Goal: Use online tool/utility: Utilize a website feature to perform a specific function

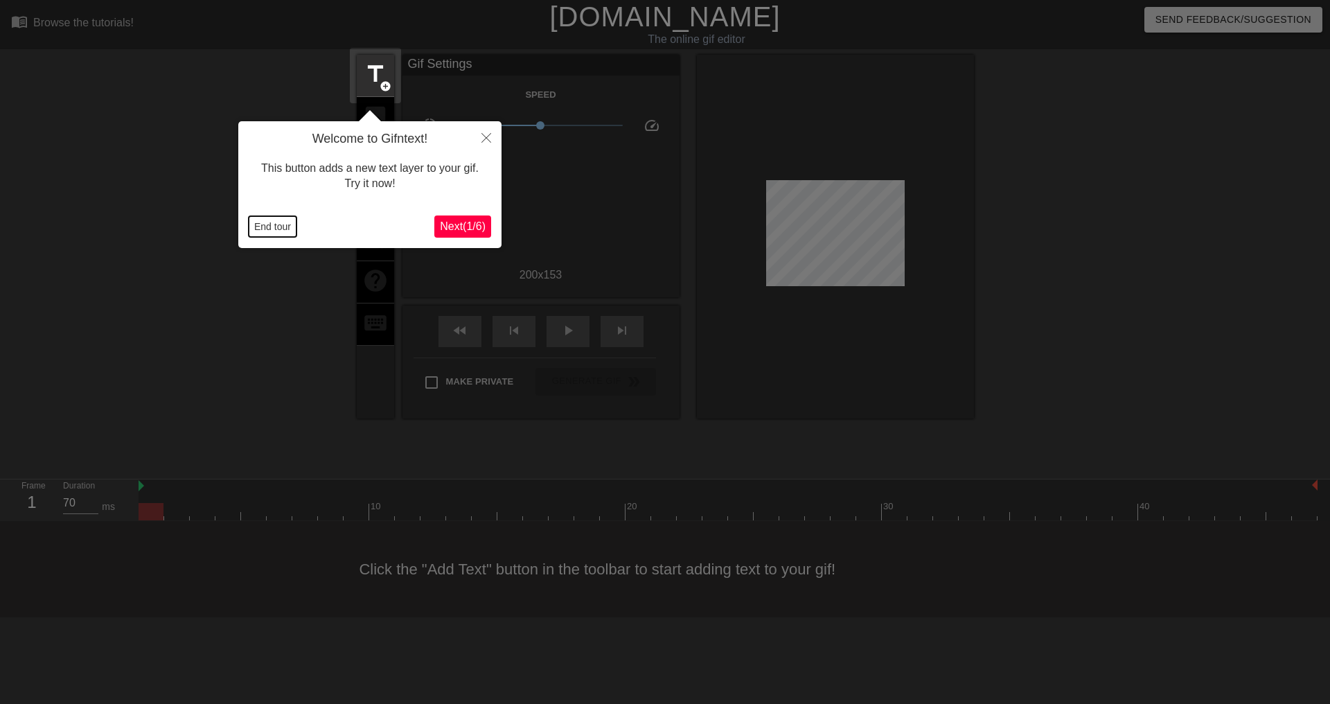
click at [265, 220] on button "End tour" at bounding box center [273, 226] width 48 height 21
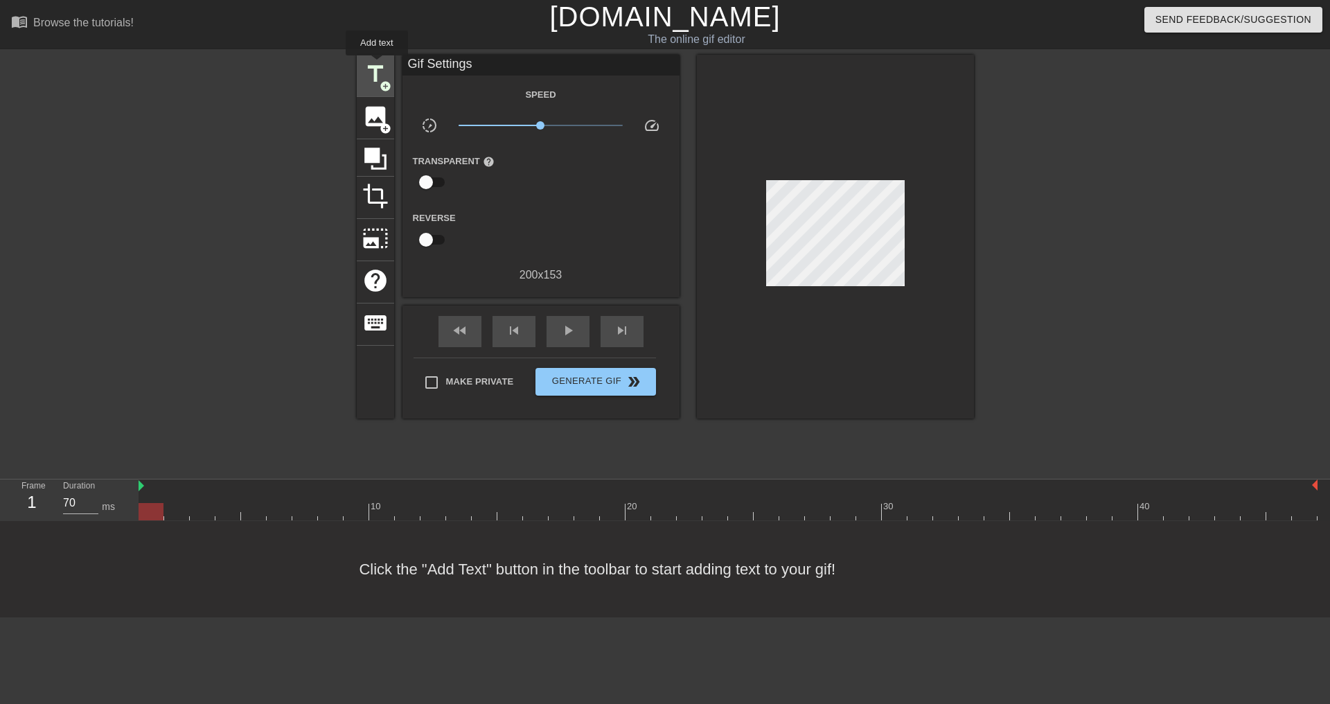
click at [373, 66] on span "title" at bounding box center [375, 74] width 26 height 26
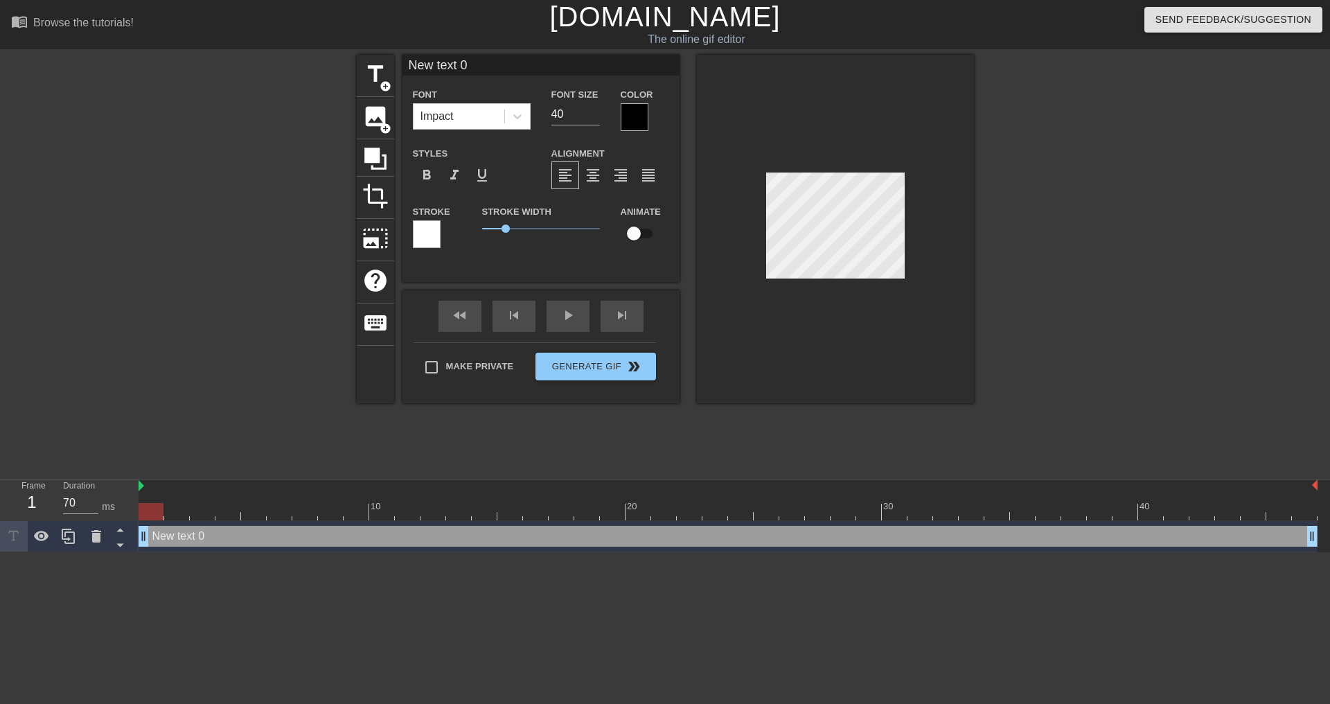
drag, startPoint x: 486, startPoint y: 65, endPoint x: 334, endPoint y: 55, distance: 152.1
click at [334, 55] on div "title add_circle image add_circle crop photo_size_select_large help keyboard Ne…" at bounding box center [665, 263] width 1330 height 416
type input "D"
type input "SECURITY"
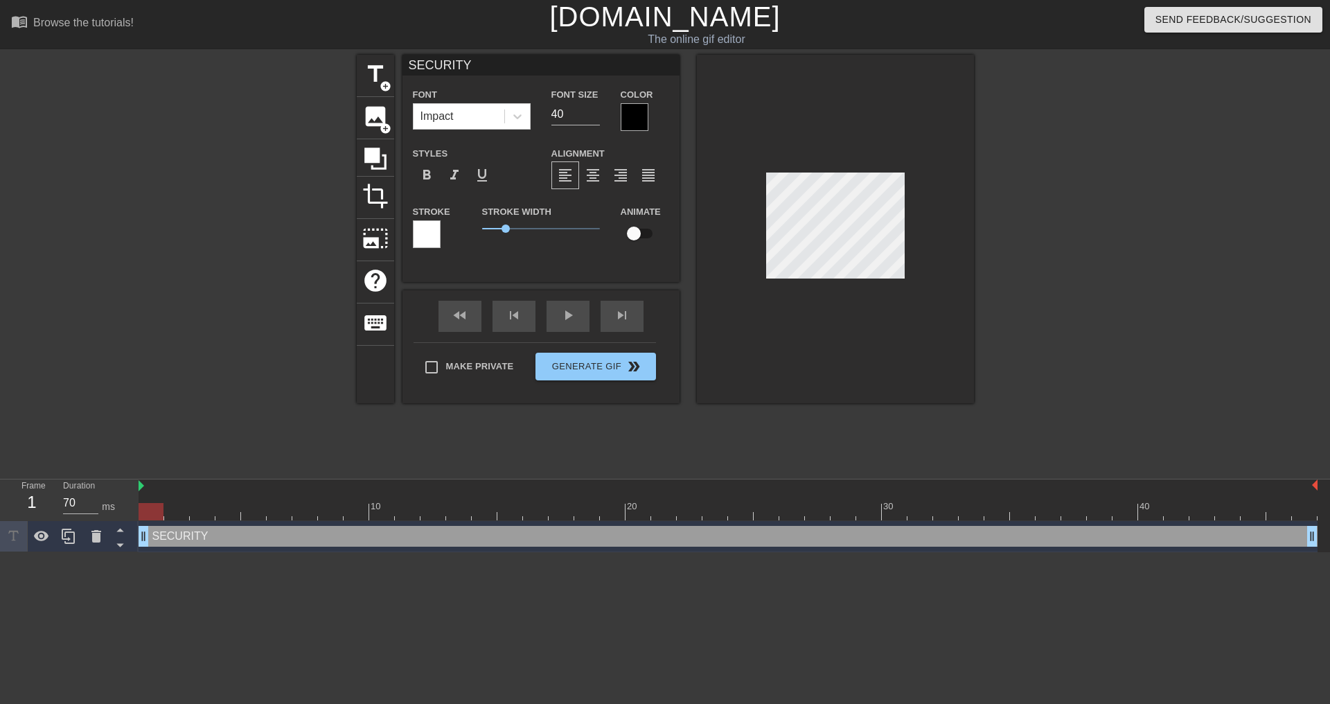
click at [933, 184] on div at bounding box center [835, 229] width 277 height 348
click at [635, 114] on div at bounding box center [635, 117] width 28 height 28
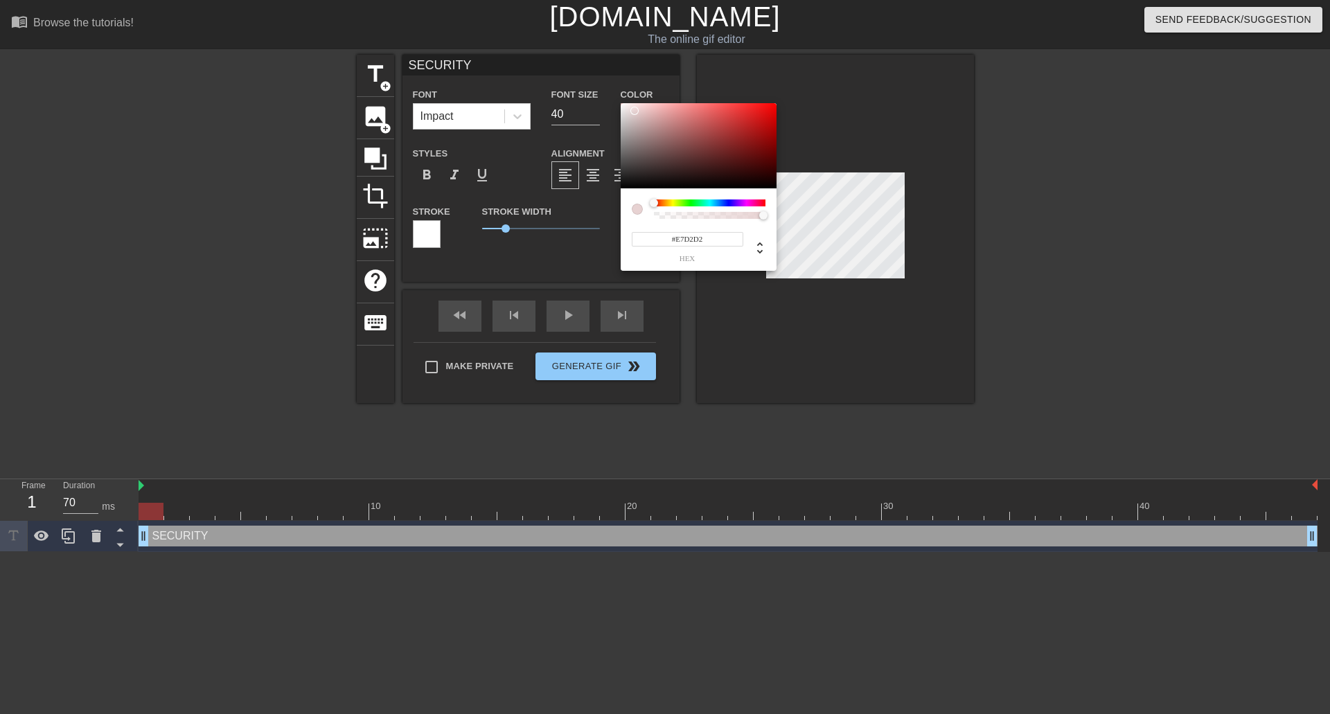
type input "#FFFFFF"
drag, startPoint x: 652, startPoint y: 125, endPoint x: 603, endPoint y: 91, distance: 59.2
click at [603, 91] on div "#FFFFFF hex" at bounding box center [665, 357] width 1330 height 714
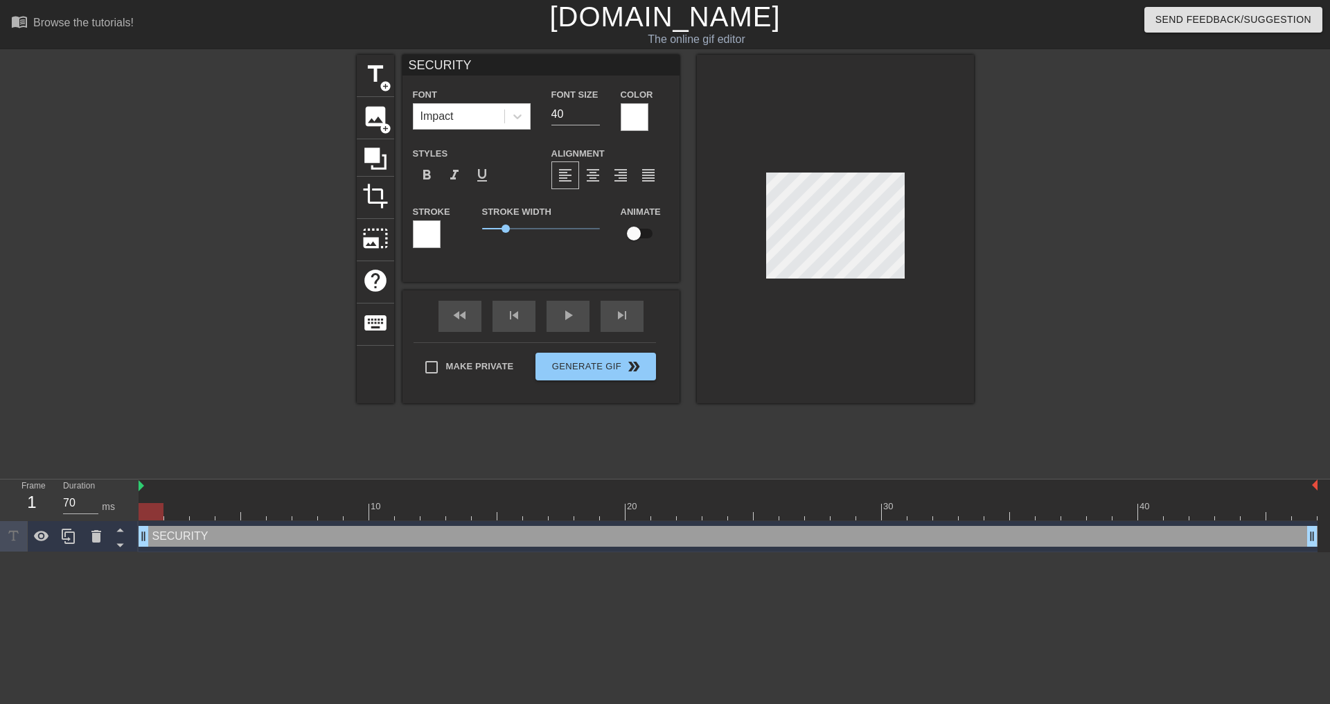
click at [436, 236] on div at bounding box center [427, 234] width 28 height 28
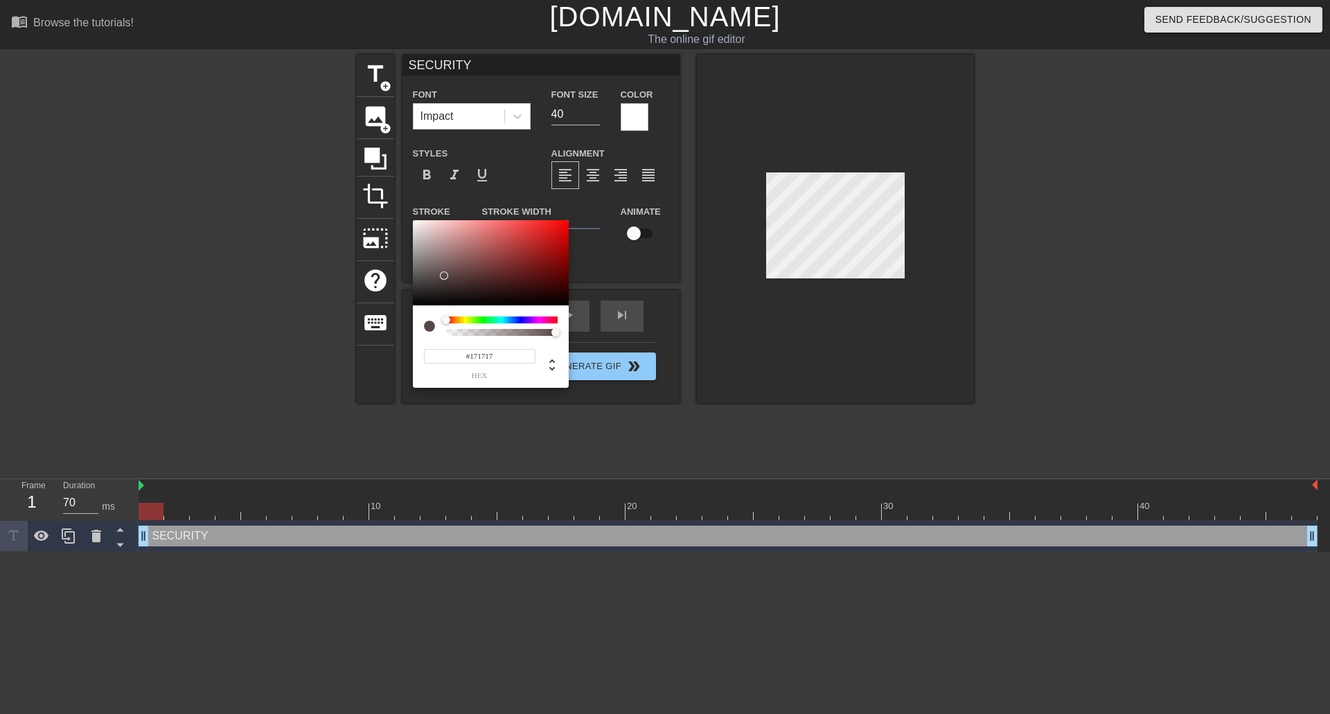
type input "#000000"
drag, startPoint x: 465, startPoint y: 264, endPoint x: 375, endPoint y: 309, distance: 100.7
click at [375, 309] on div "#000000 hex" at bounding box center [665, 357] width 1330 height 714
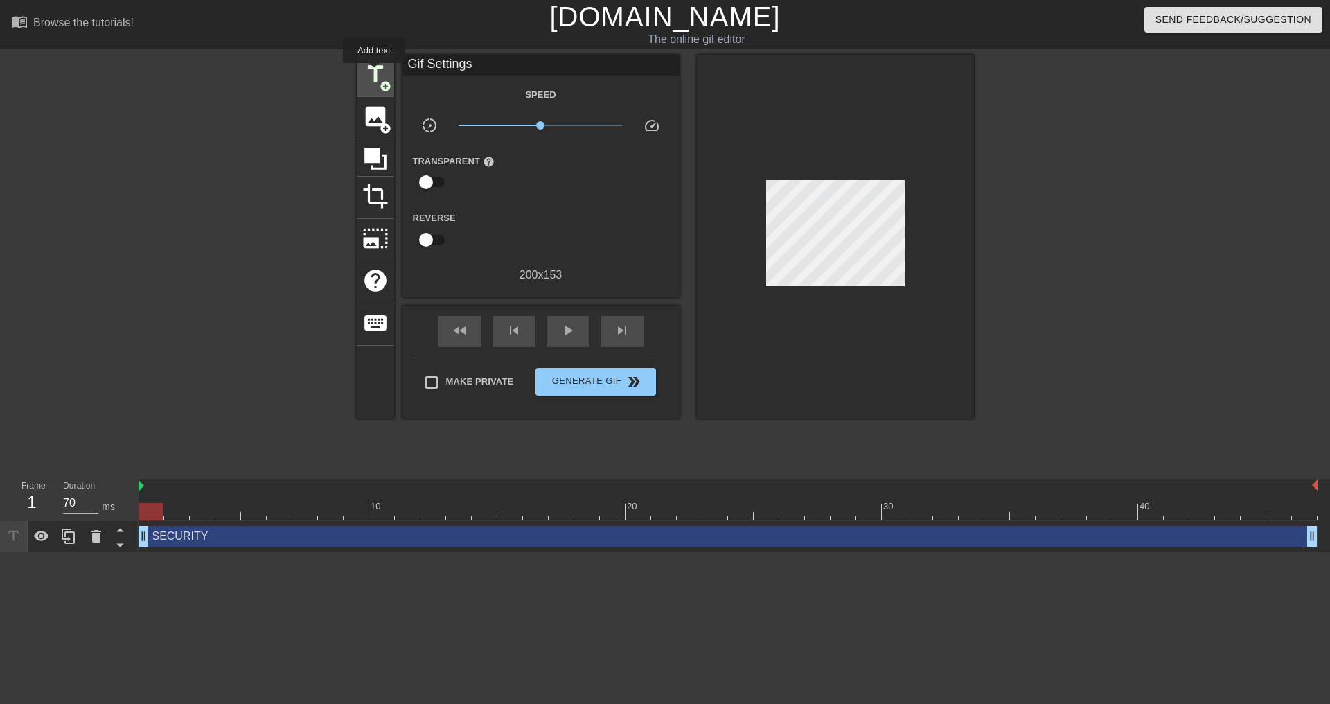
click at [374, 73] on span "title" at bounding box center [375, 74] width 26 height 26
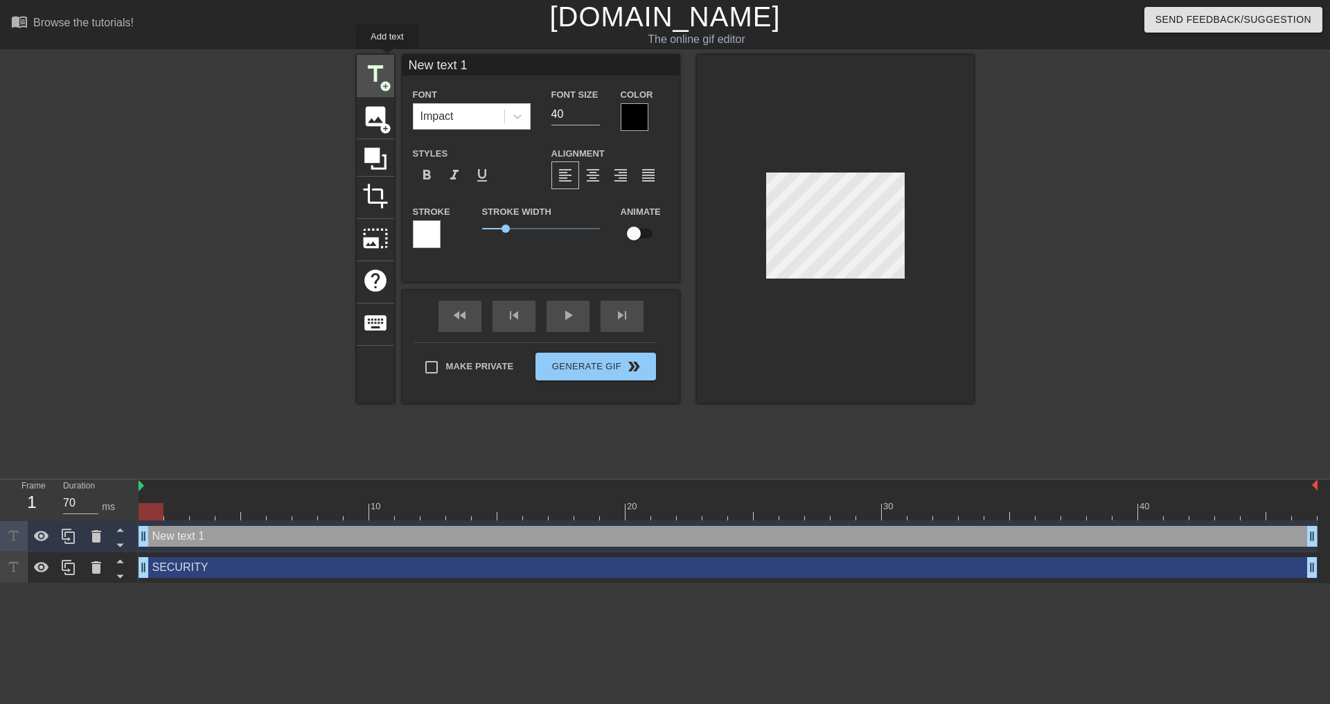
drag, startPoint x: 473, startPoint y: 65, endPoint x: 387, endPoint y: 59, distance: 86.1
click at [387, 59] on div "title add_circle image add_circle crop photo_size_select_large help keyboard Ne…" at bounding box center [665, 229] width 617 height 348
type input "COLLINS EMPLOYEE"
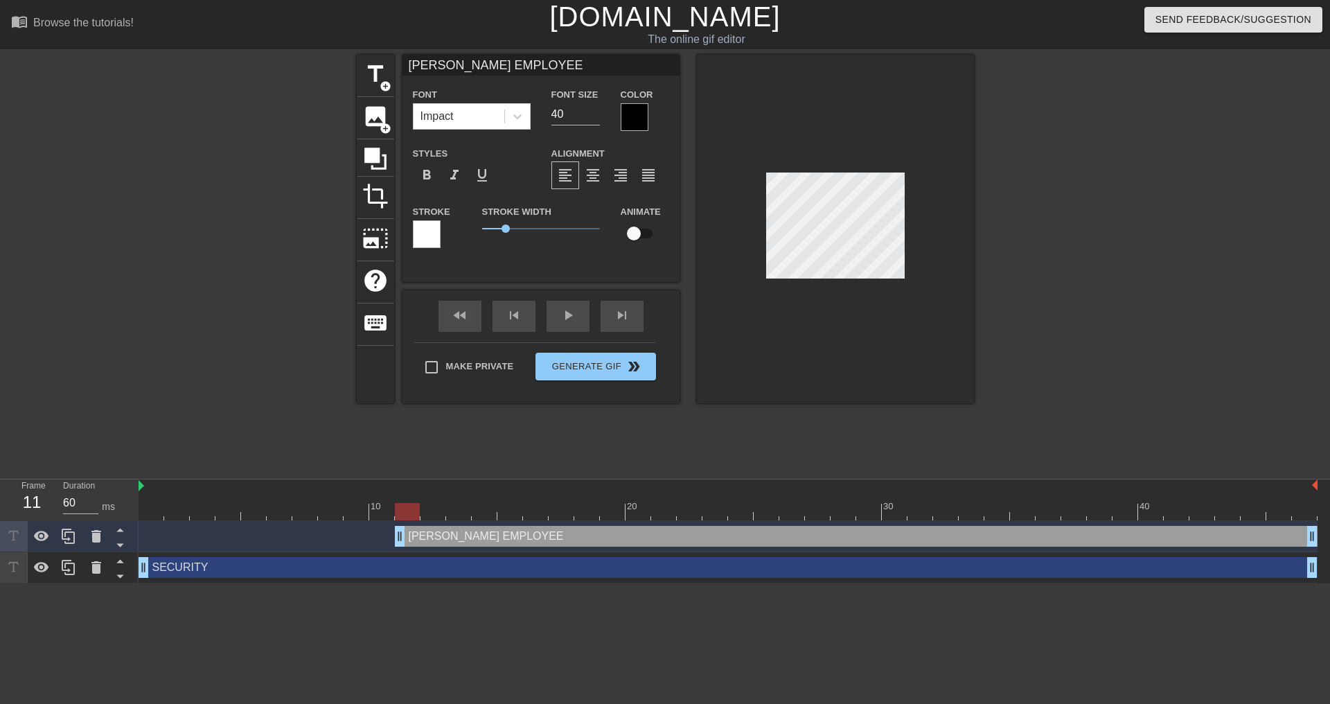
type input "70"
drag, startPoint x: 144, startPoint y: 535, endPoint x: 414, endPoint y: 493, distance: 272.8
click at [414, 493] on div "10 20 30 40 COLLINS EMPLOYEE drag_handle drag_handle SECURITY drag_handle drag_…" at bounding box center [734, 531] width 1191 height 104
type input "COLLINS EMPLOYEE"
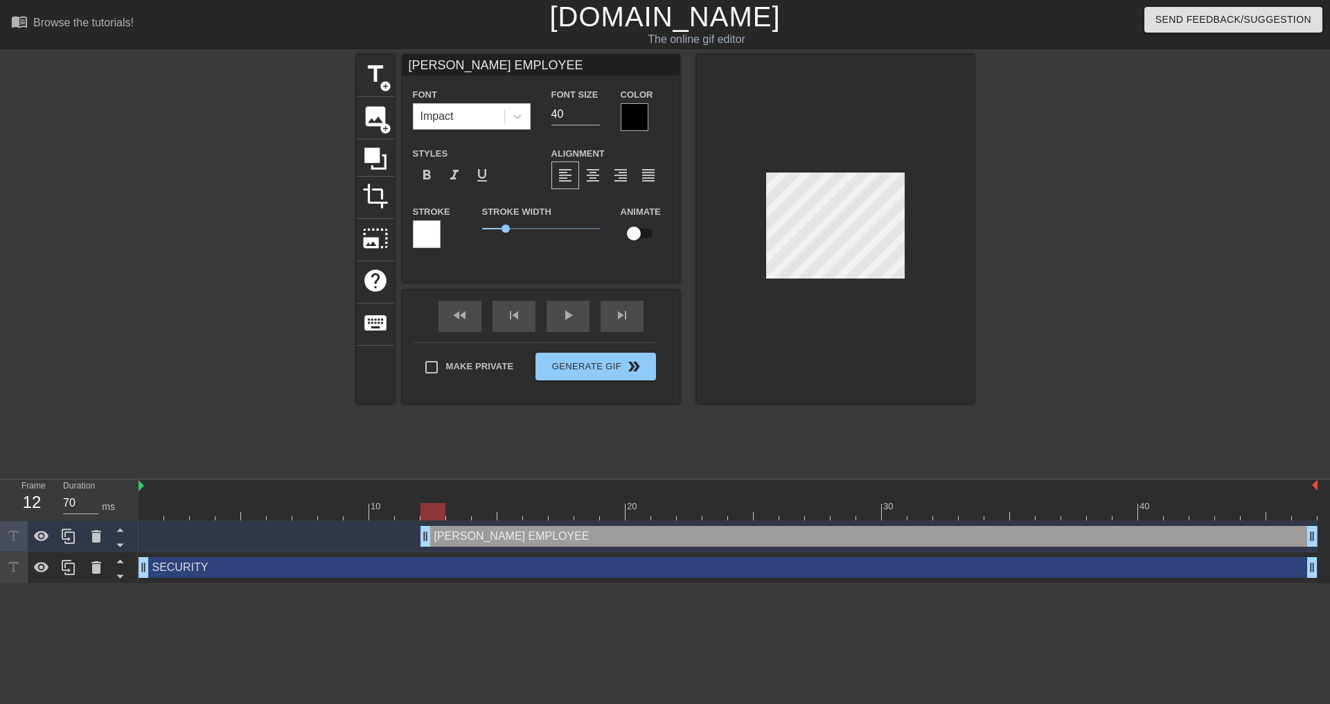
type textarea "COLLINS EMPLOYEE"
click at [465, 538] on div "COLLINS EMPLOYEE drag_handle drag_handle" at bounding box center [868, 536] width 897 height 21
click at [624, 114] on div at bounding box center [635, 117] width 28 height 28
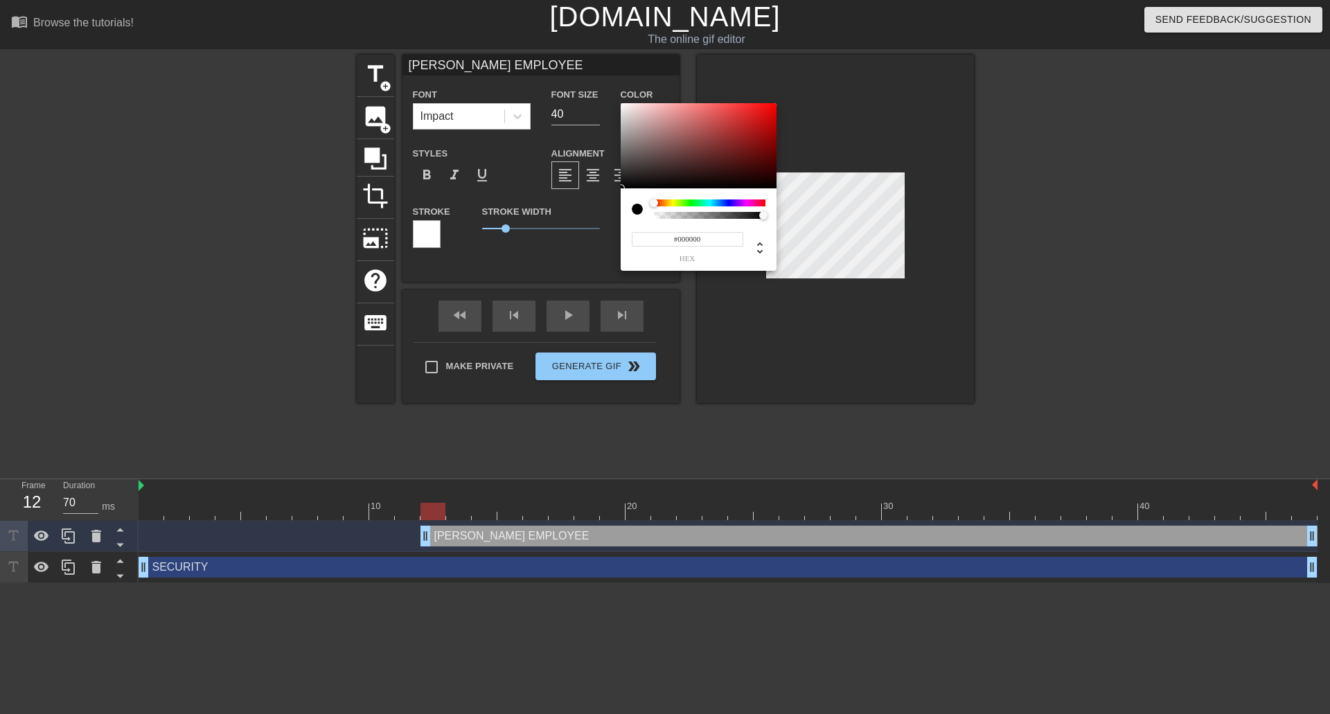
type input "COLLINS EMPLOYEE"
type input "#C2A7A7"
type input "COLLINS EMPLOYEE"
type input "#C2A9A9"
type input "COLLINS EMPLOYEE"
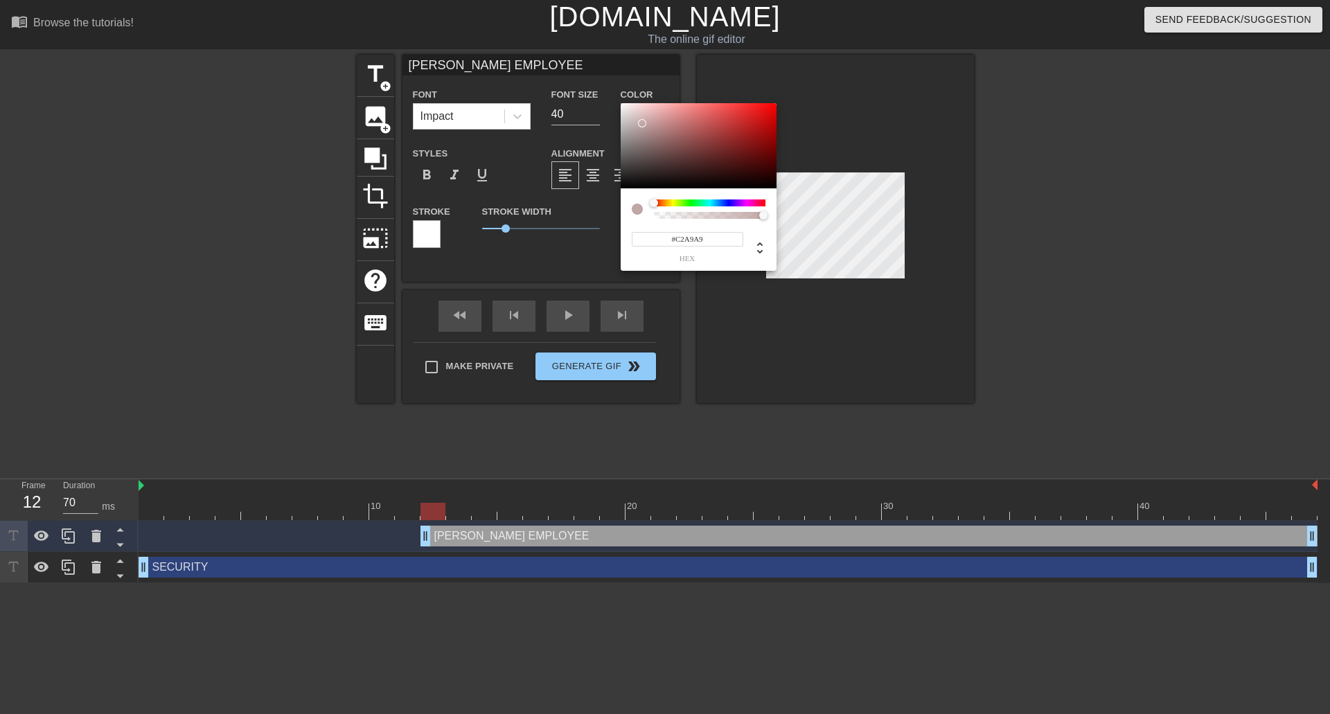
type input "#FEFEFE"
type input "COLLINS EMPLOYEE"
type input "#FFFFFF"
drag, startPoint x: 642, startPoint y: 123, endPoint x: 583, endPoint y: 70, distance: 80.0
click at [583, 70] on div "#FFFFFF hex" at bounding box center [665, 357] width 1330 height 714
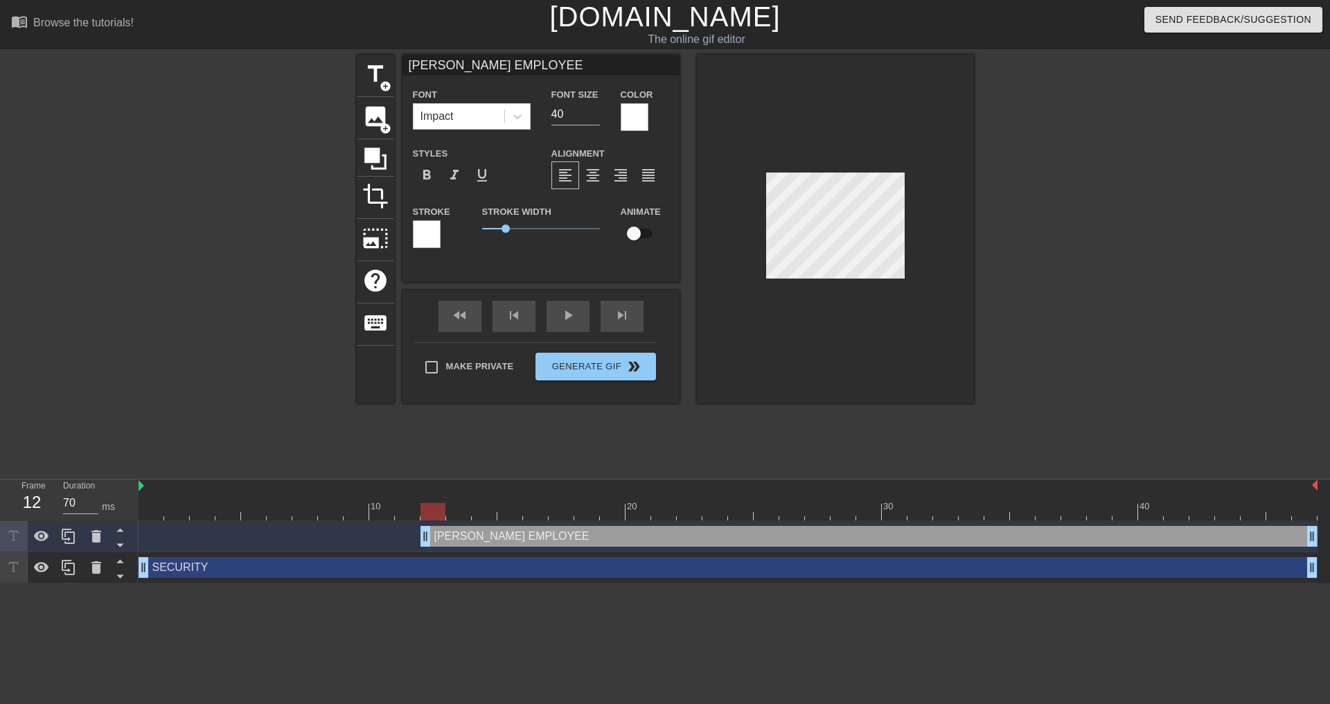
click at [430, 238] on div at bounding box center [427, 234] width 28 height 28
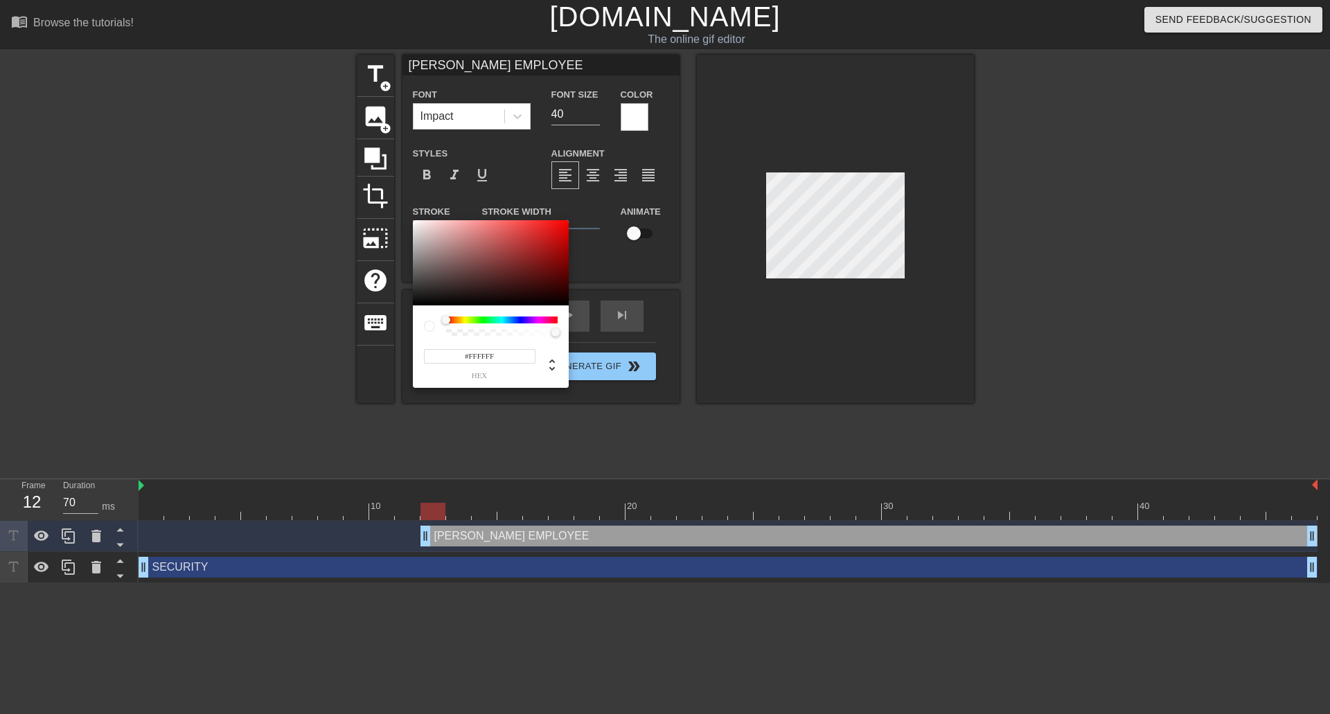
type input "COLLINS EMPLOYEE"
type input "#826565"
type input "COLLINS EMPLOYEE"
type input "#7A6060"
type input "COLLINS EMPLOYEE"
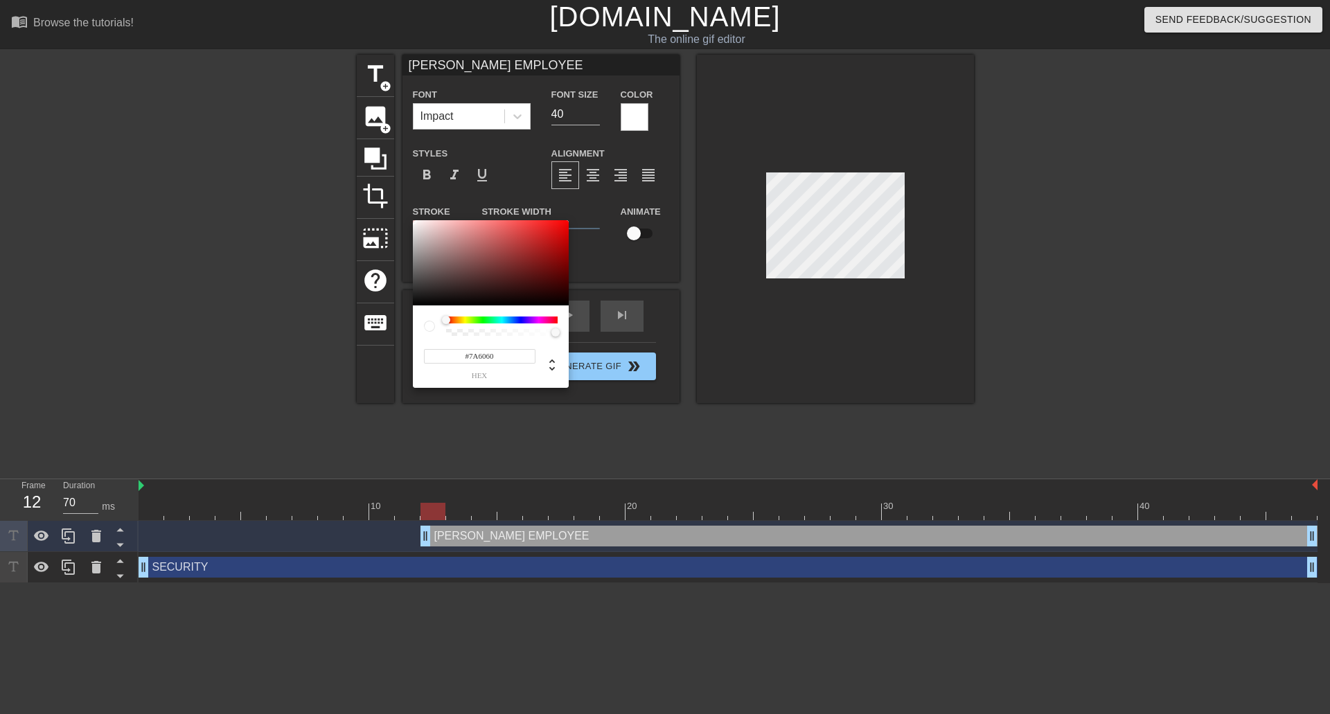
type input "#4B4242"
type input "COLLINS EMPLOYEE"
type input "#000000"
type input "COLLINS EMPLOYEE"
drag, startPoint x: 448, startPoint y: 262, endPoint x: 406, endPoint y: 326, distance: 76.5
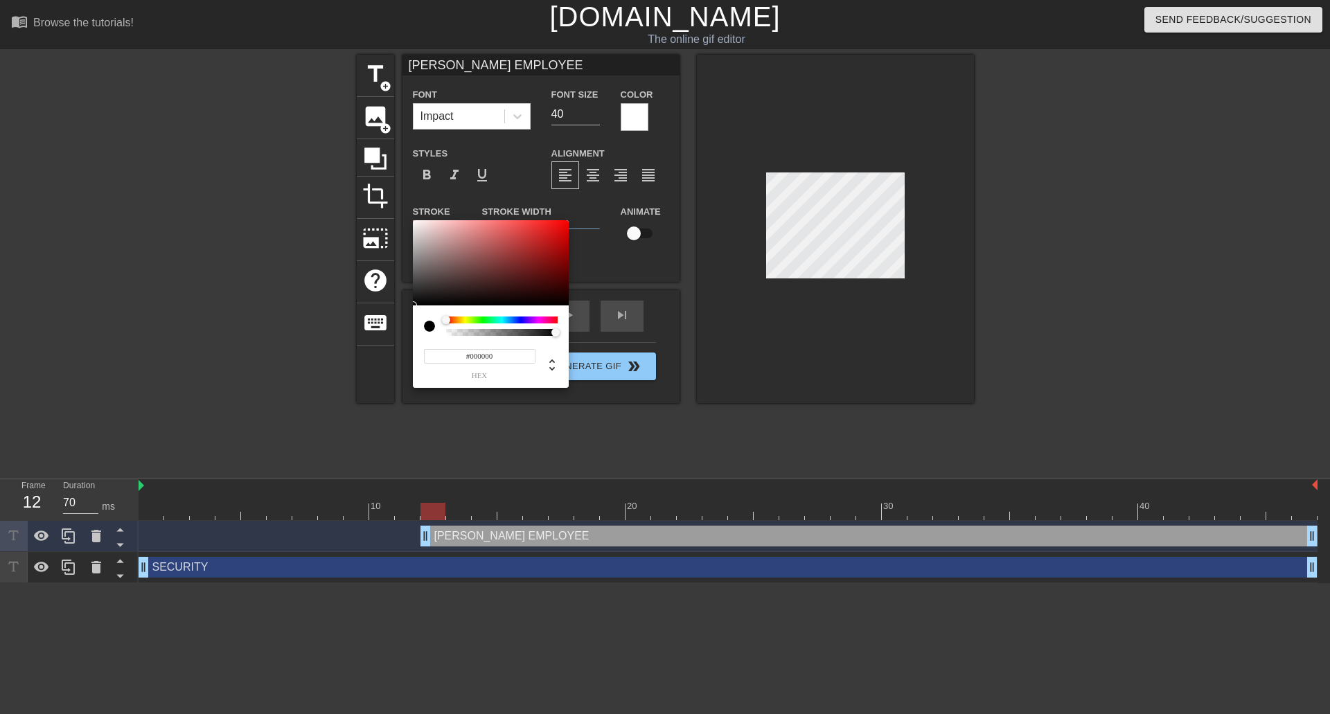
click at [406, 326] on div "#000000 hex" at bounding box center [665, 357] width 1330 height 714
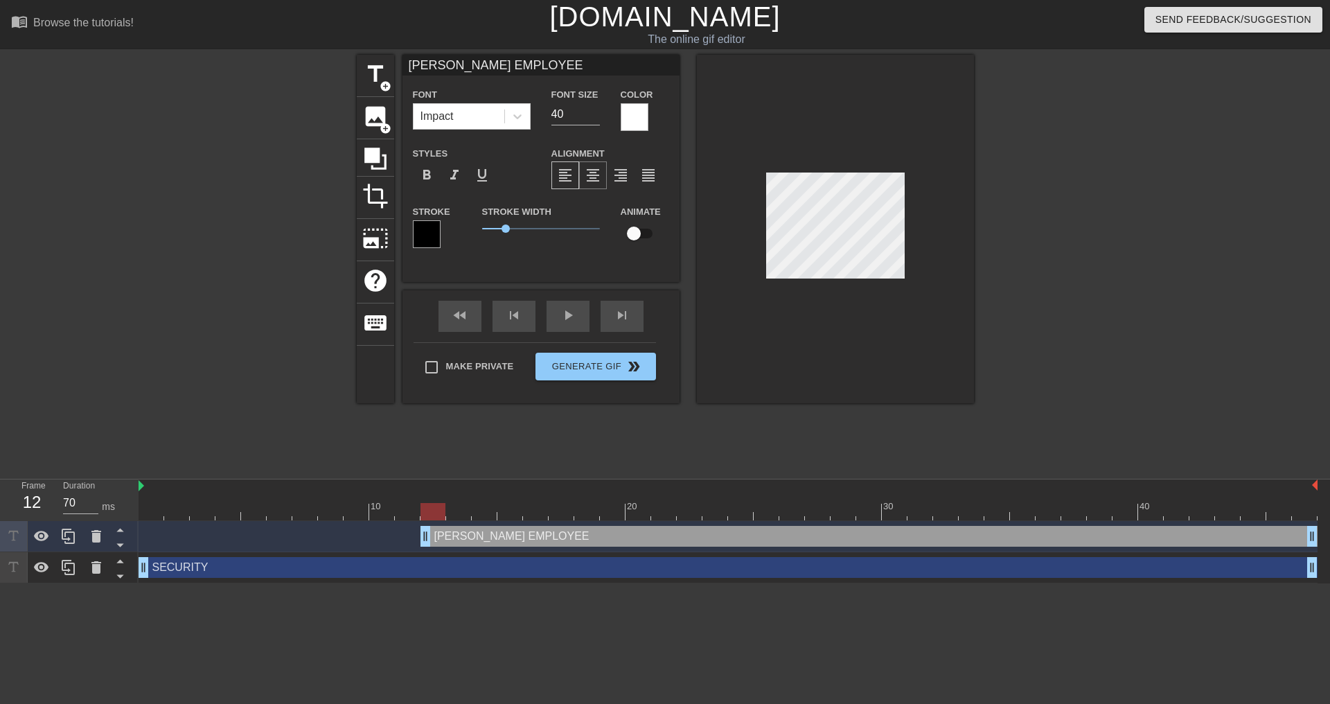
click at [587, 175] on span "format_align_center" at bounding box center [593, 175] width 17 height 17
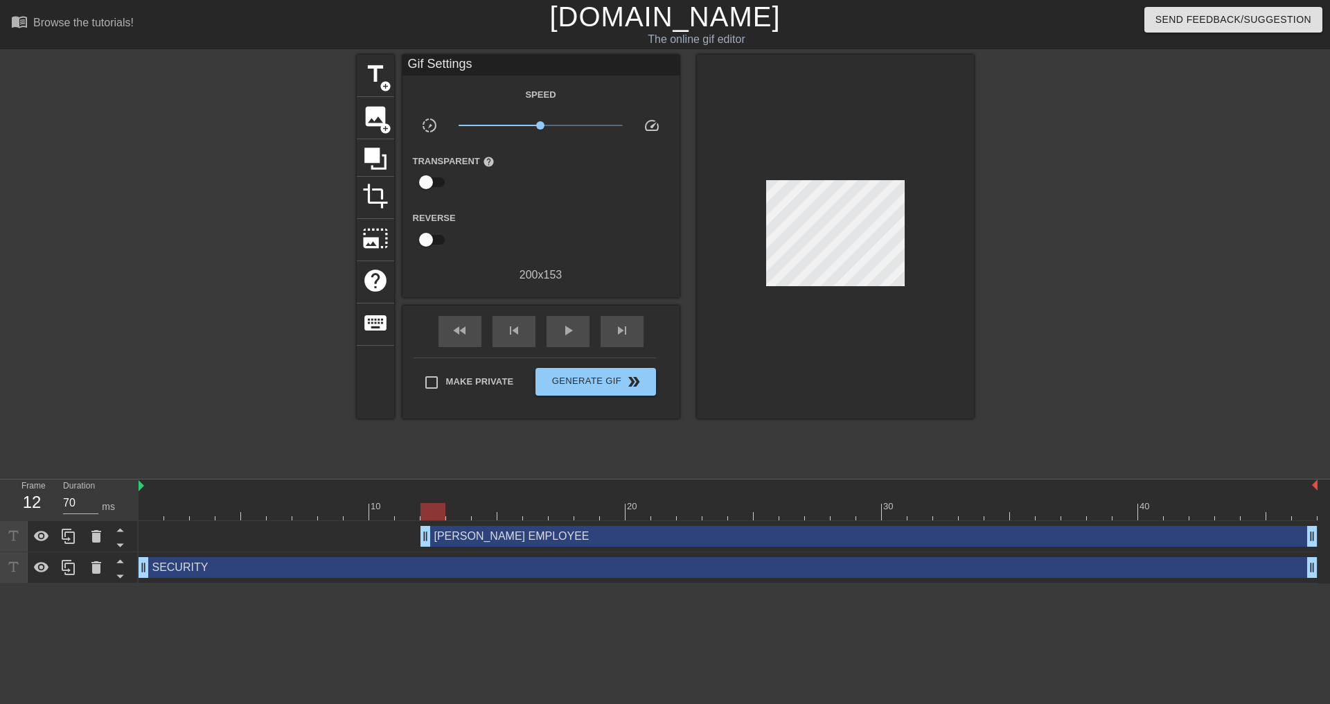
click at [983, 249] on div "title add_circle image add_circle crop photo_size_select_large help keyboard Gi…" at bounding box center [665, 263] width 1330 height 416
click at [456, 335] on span "fast_rewind" at bounding box center [460, 330] width 17 height 17
click at [578, 332] on div "play_arrow" at bounding box center [568, 331] width 43 height 31
type input "70"
click at [594, 384] on span "Generate Gif double_arrow" at bounding box center [595, 381] width 109 height 17
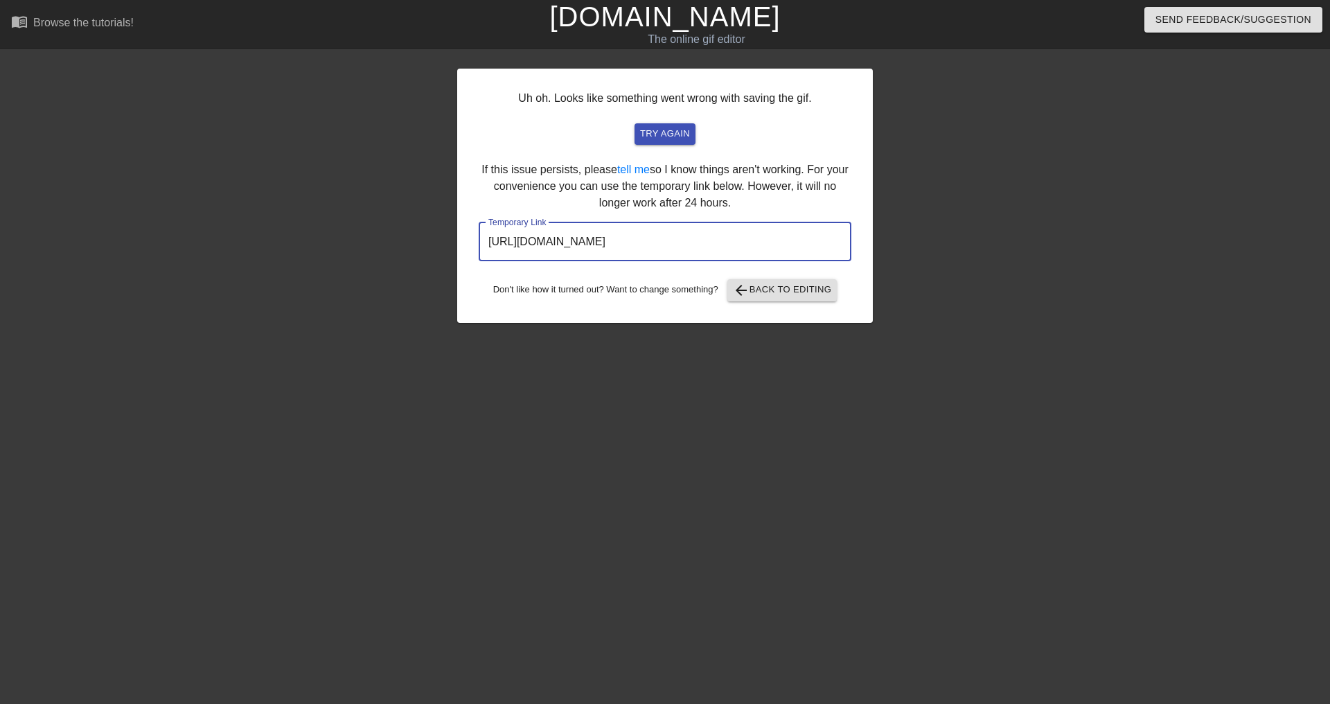
drag, startPoint x: 811, startPoint y: 236, endPoint x: 370, endPoint y: 252, distance: 441.5
click at [370, 252] on div "Uh oh. Looks like something went wrong with saving the gif. try again If this i…" at bounding box center [665, 263] width 1330 height 416
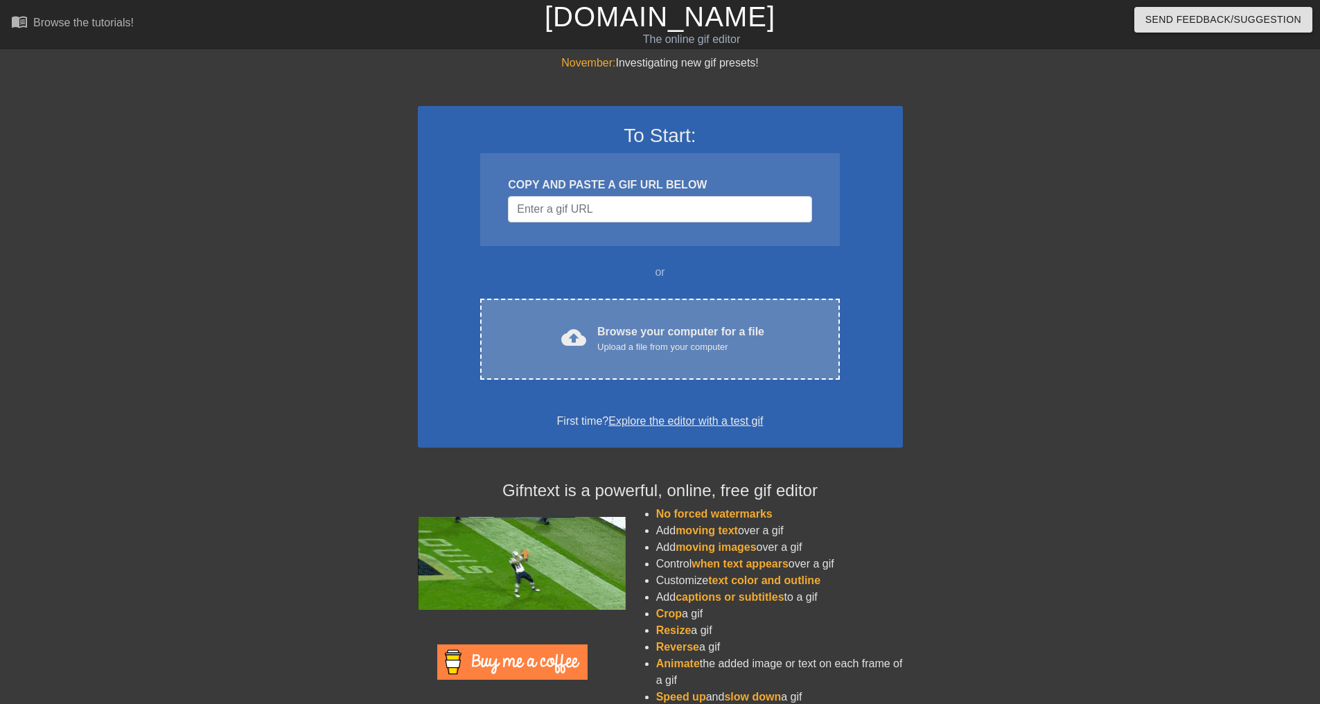
click at [596, 308] on div "cloud_upload Browse your computer for a file Upload a file from your computer C…" at bounding box center [659, 339] width 359 height 81
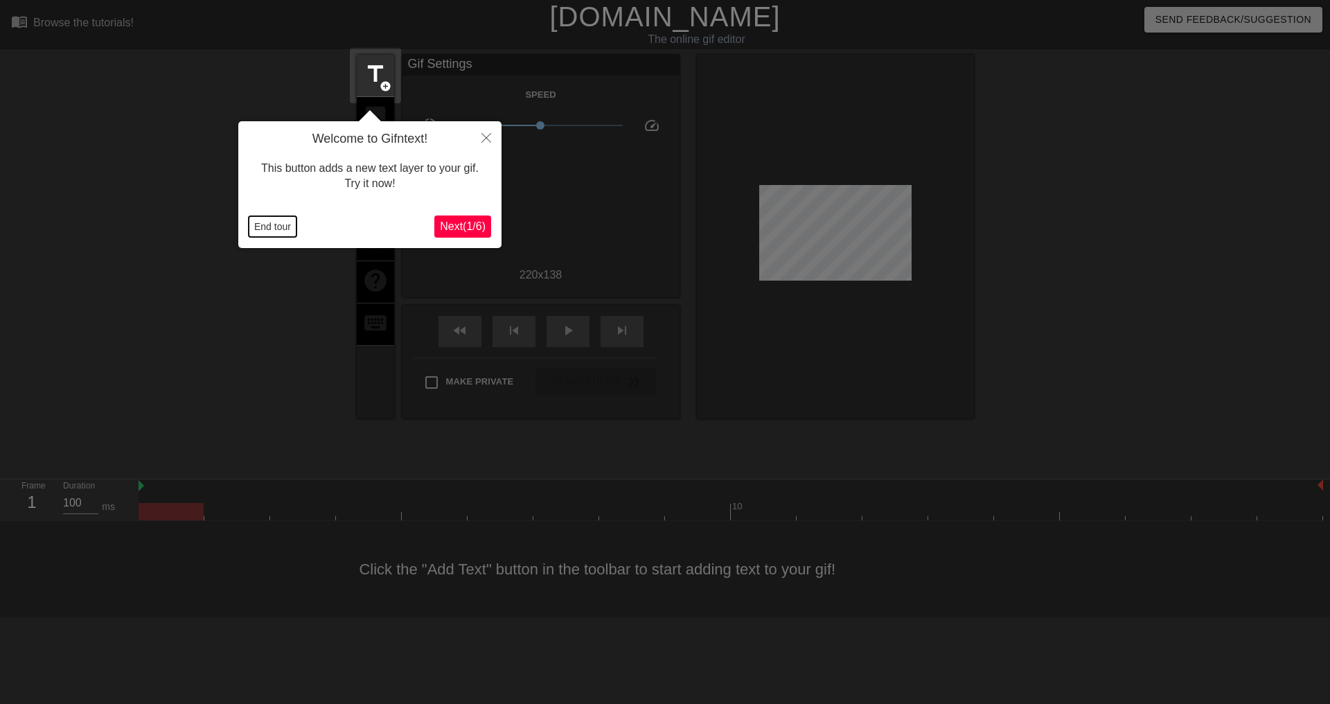
click at [282, 231] on button "End tour" at bounding box center [273, 226] width 48 height 21
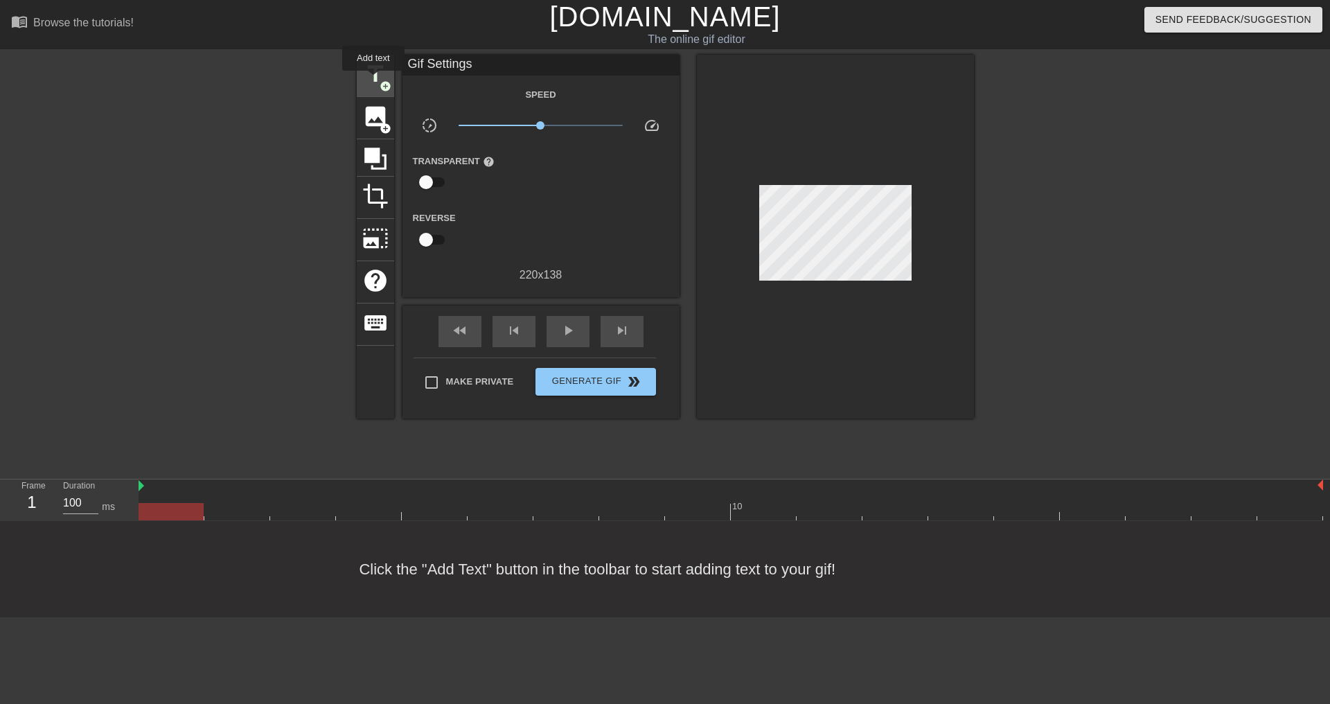
click at [373, 80] on span "title" at bounding box center [375, 74] width 26 height 26
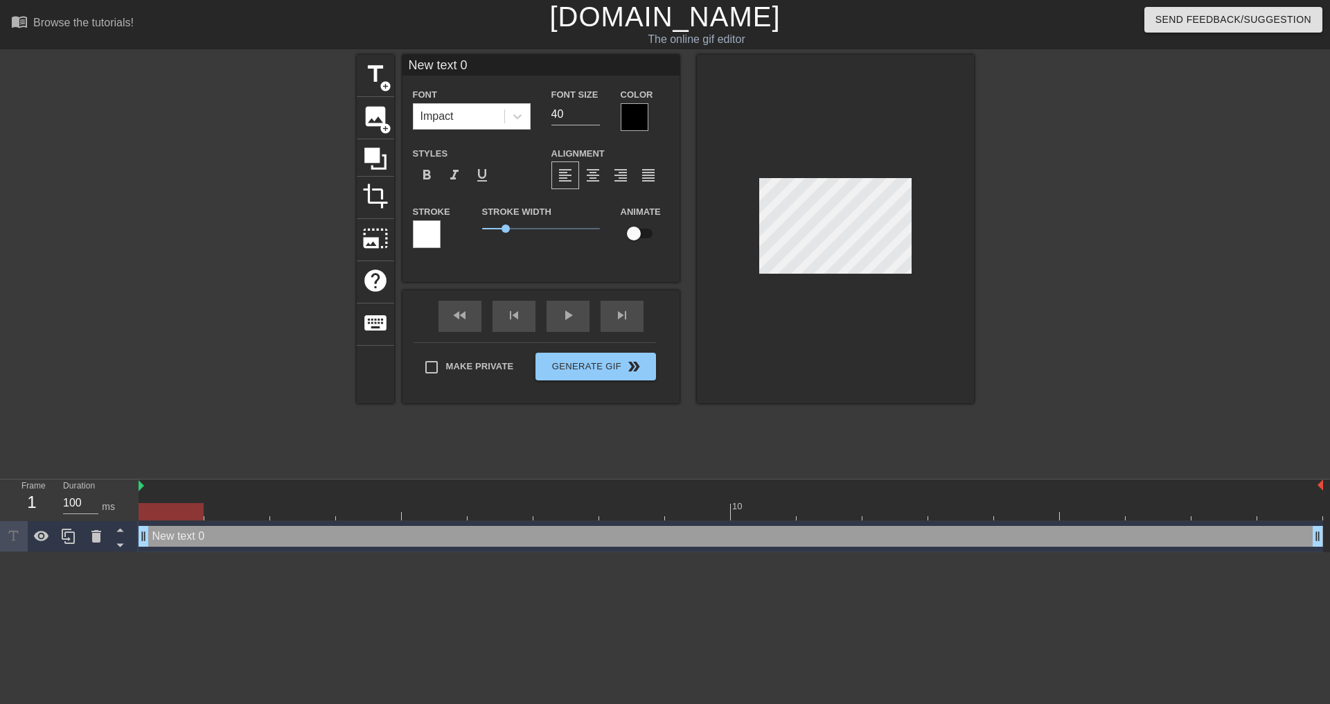
drag, startPoint x: 496, startPoint y: 65, endPoint x: 405, endPoint y: 55, distance: 92.0
click at [405, 55] on input "New text 0" at bounding box center [540, 65] width 277 height 21
type input "DCSA AGENT"
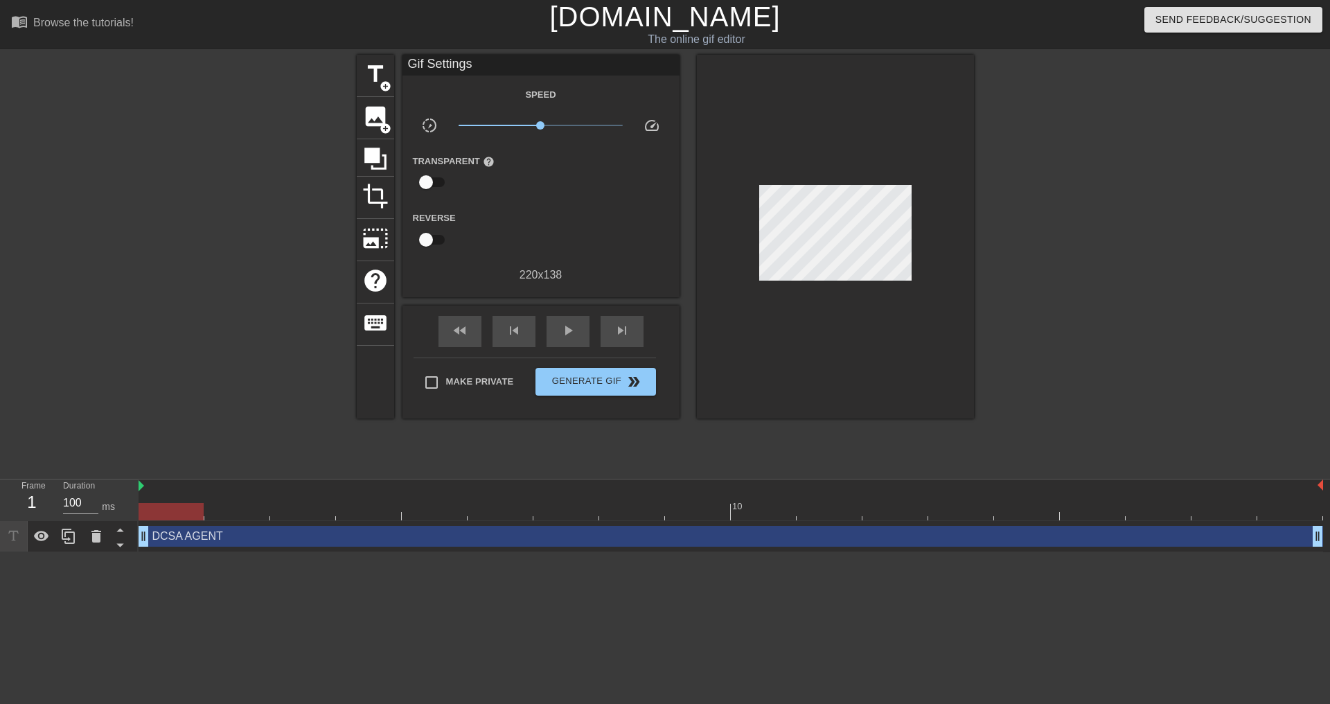
drag, startPoint x: 887, startPoint y: 290, endPoint x: 887, endPoint y: 282, distance: 7.7
click at [887, 288] on div at bounding box center [835, 237] width 277 height 364
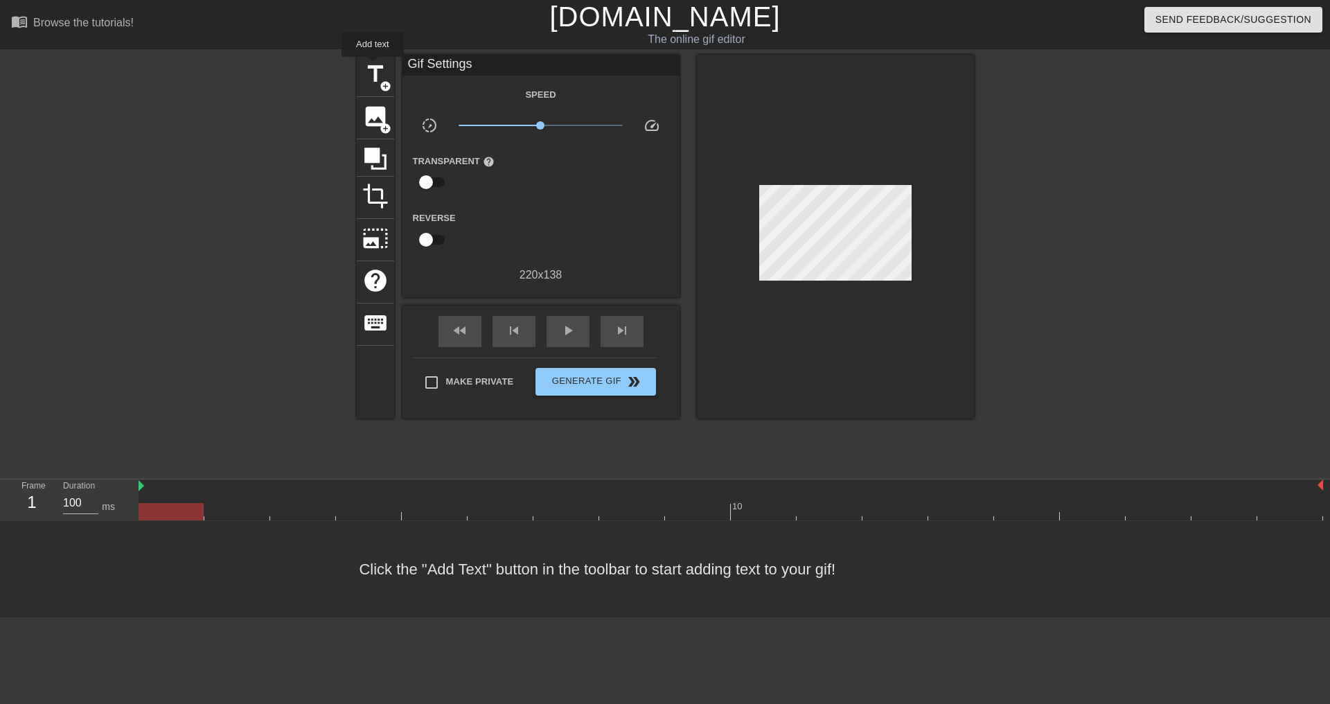
drag, startPoint x: 370, startPoint y: 65, endPoint x: 400, endPoint y: 75, distance: 32.0
click at [371, 65] on span "title" at bounding box center [375, 74] width 26 height 26
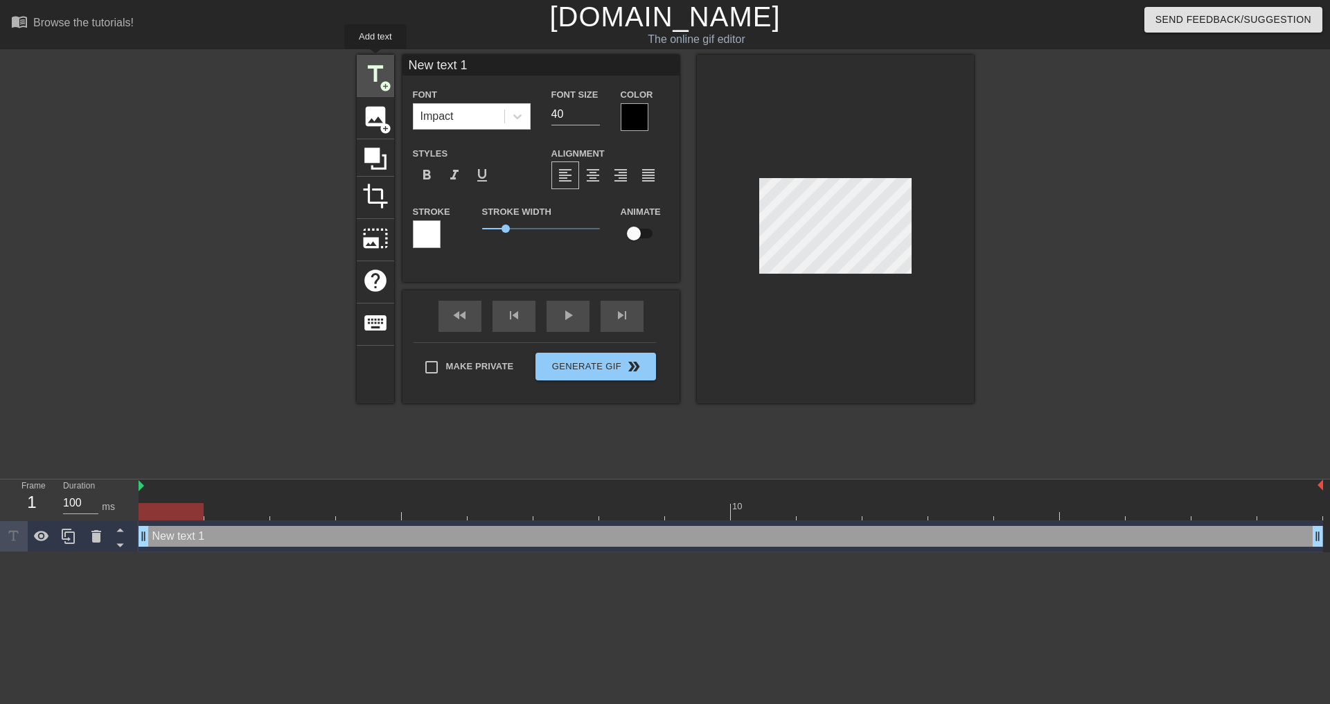
drag, startPoint x: 513, startPoint y: 58, endPoint x: 380, endPoint y: 57, distance: 133.0
click at [375, 59] on div "title add_circle image add_circle crop photo_size_select_large help keyboard Ne…" at bounding box center [665, 229] width 617 height 348
type input "DCSA AGENT"
click at [380, 161] on icon at bounding box center [375, 158] width 26 height 26
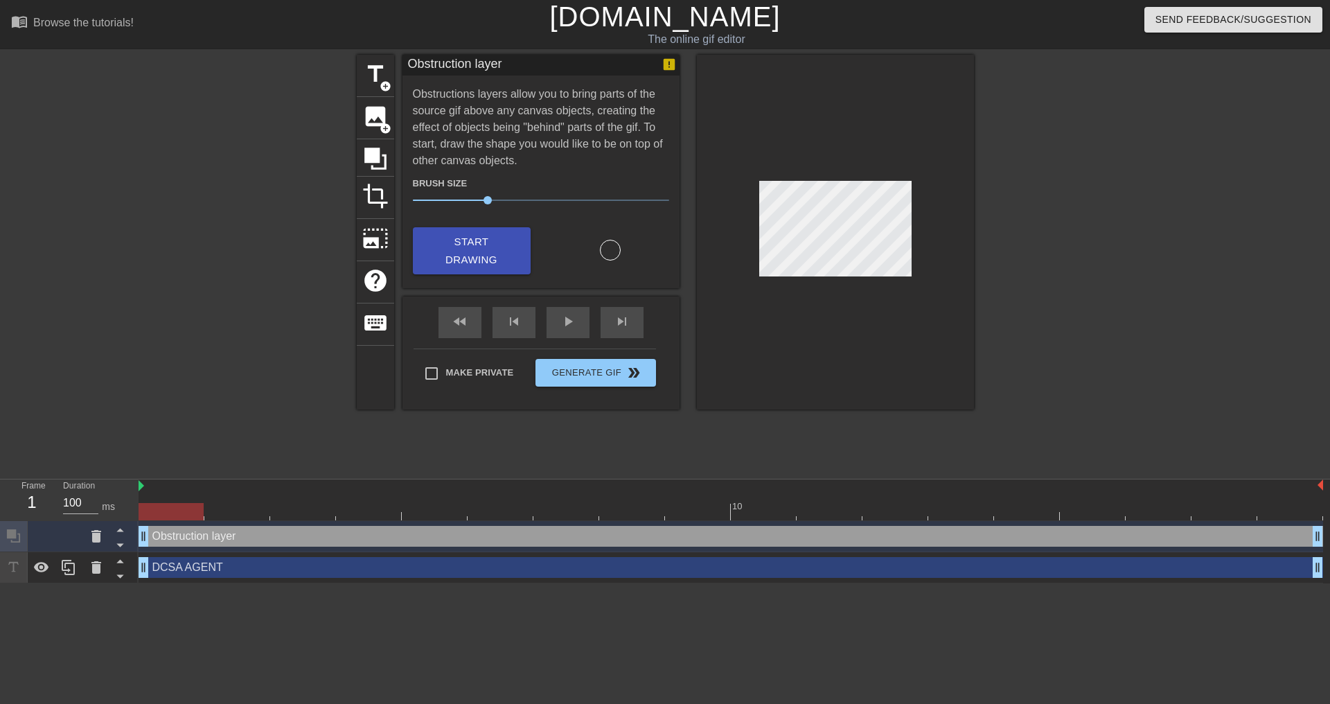
click at [305, 540] on div "Obstruction layer drag_handle drag_handle" at bounding box center [731, 536] width 1185 height 21
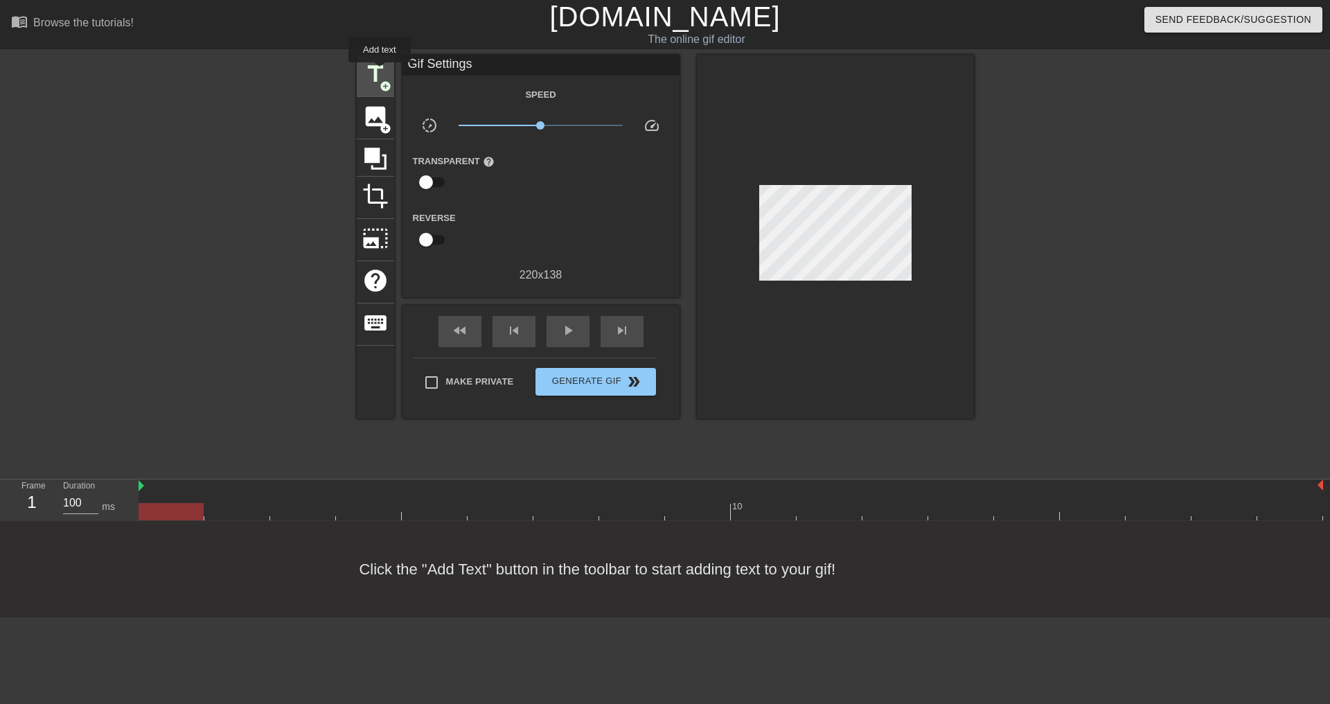
click at [380, 72] on span "title" at bounding box center [375, 74] width 26 height 26
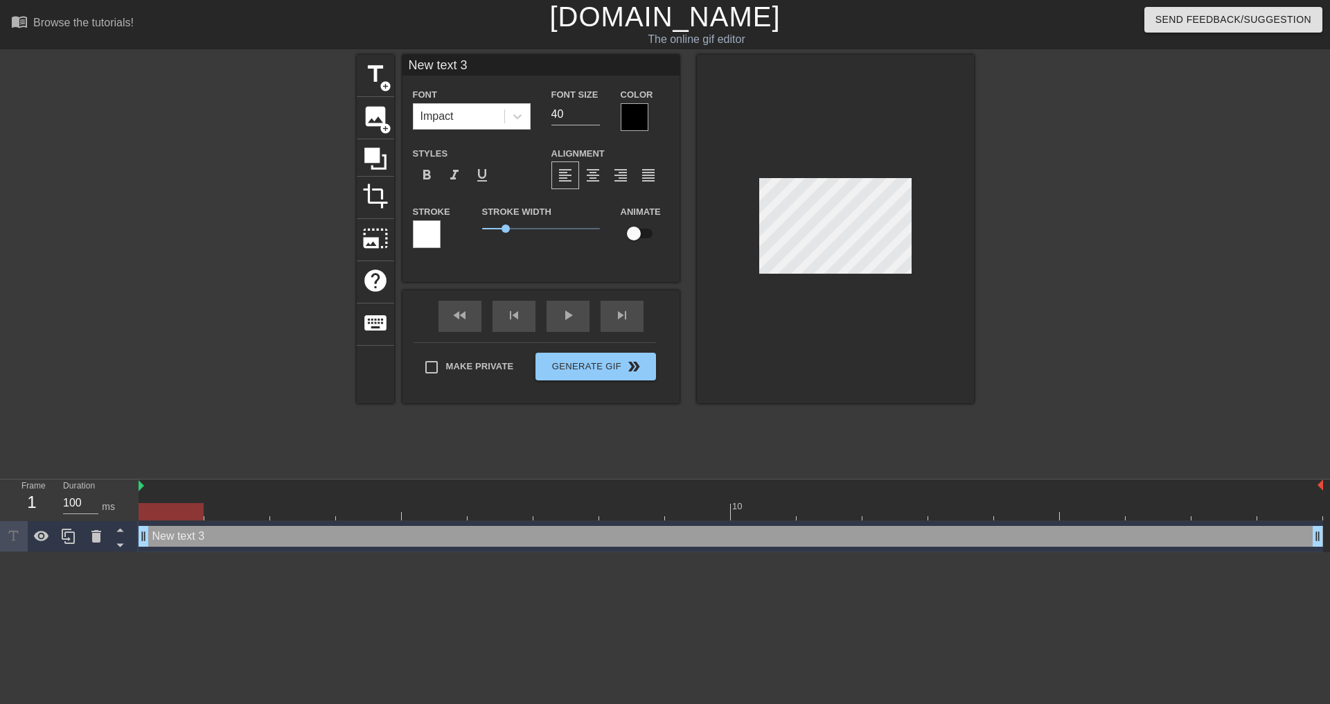
click at [427, 245] on div at bounding box center [427, 234] width 28 height 28
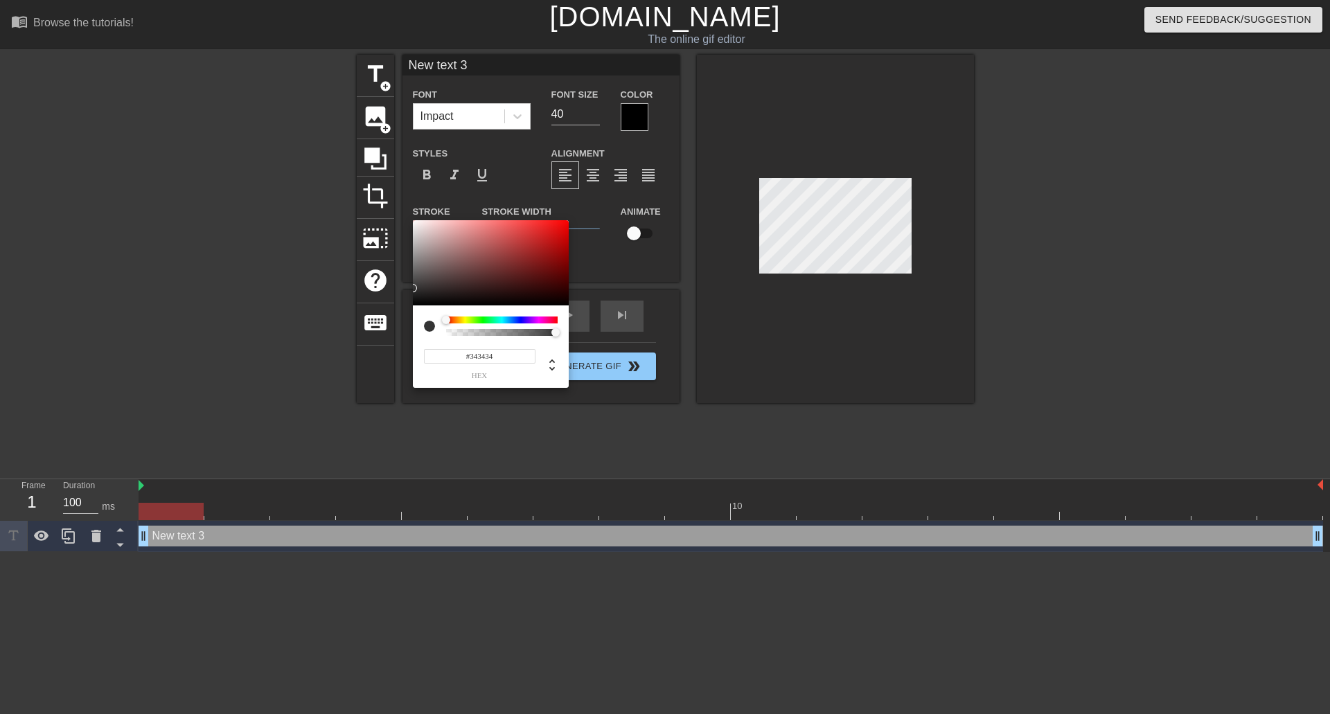
type input "#000000"
drag, startPoint x: 421, startPoint y: 301, endPoint x: 398, endPoint y: 312, distance: 26.0
click at [398, 312] on div "#000000 hex" at bounding box center [665, 357] width 1330 height 714
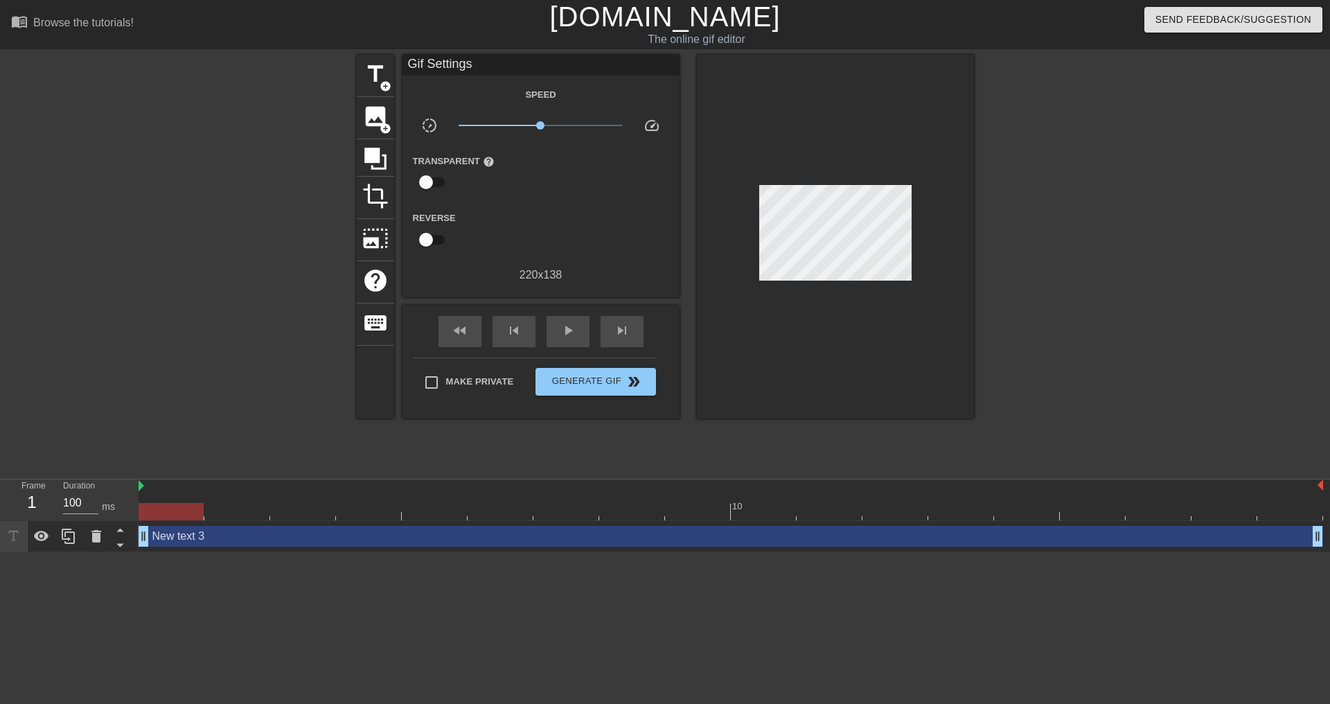
click at [191, 540] on div "New text 3 drag_handle drag_handle" at bounding box center [731, 536] width 1185 height 21
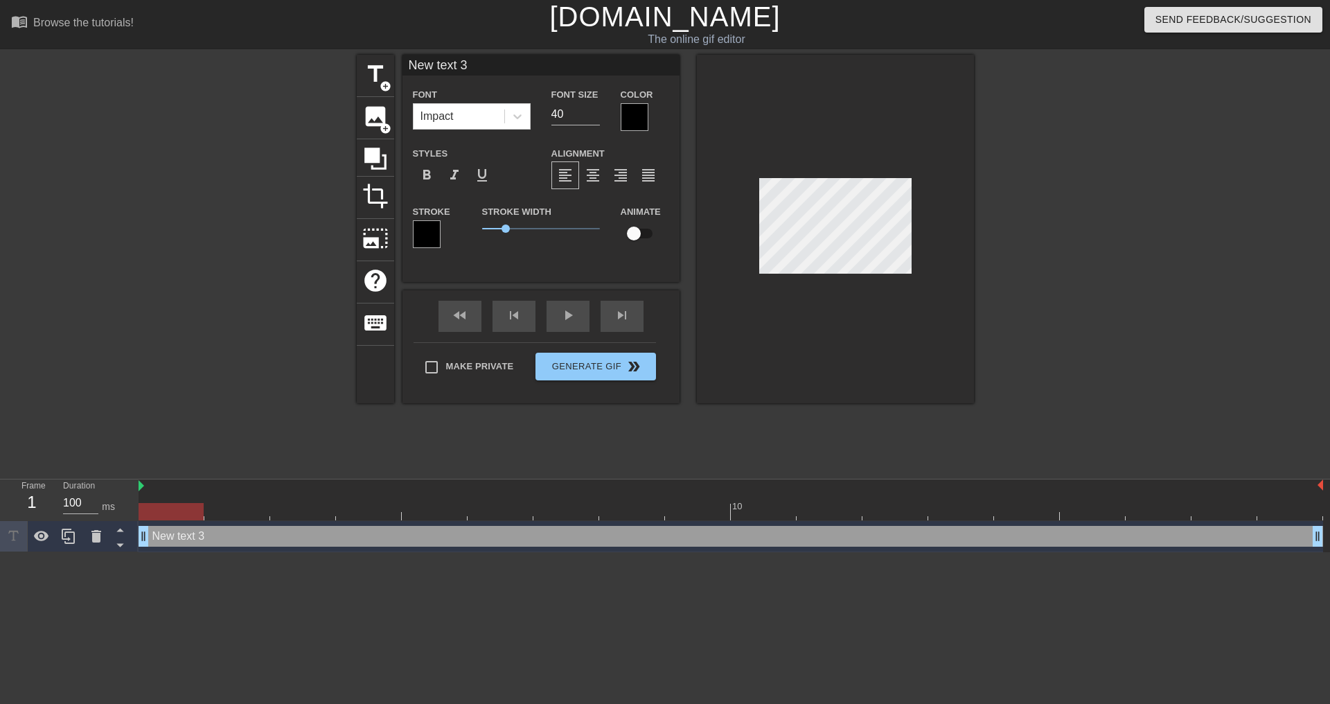
drag, startPoint x: 479, startPoint y: 68, endPoint x: 399, endPoint y: 65, distance: 79.7
click at [399, 65] on div "title add_circle image add_circle crop photo_size_select_large help keyboard Ne…" at bounding box center [665, 229] width 617 height 348
type input "IIIIIIIIIIIIIII"
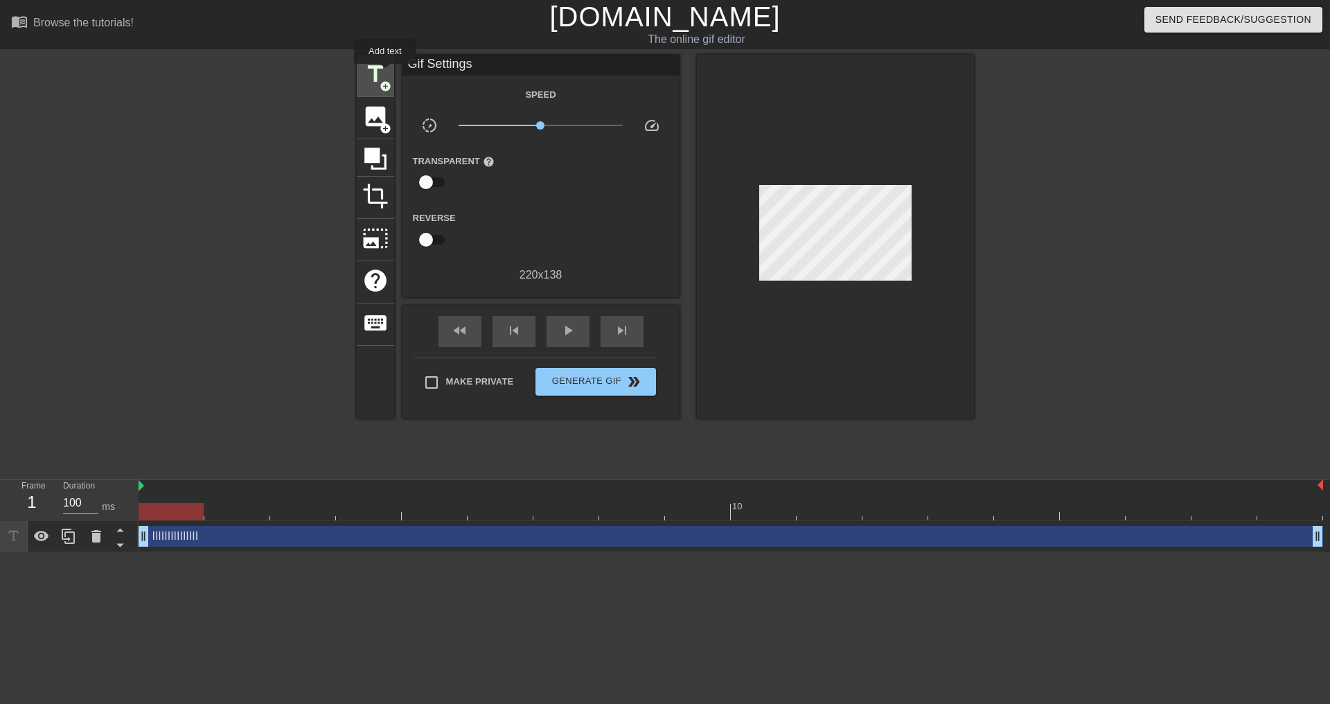
click at [385, 73] on span "title" at bounding box center [375, 74] width 26 height 26
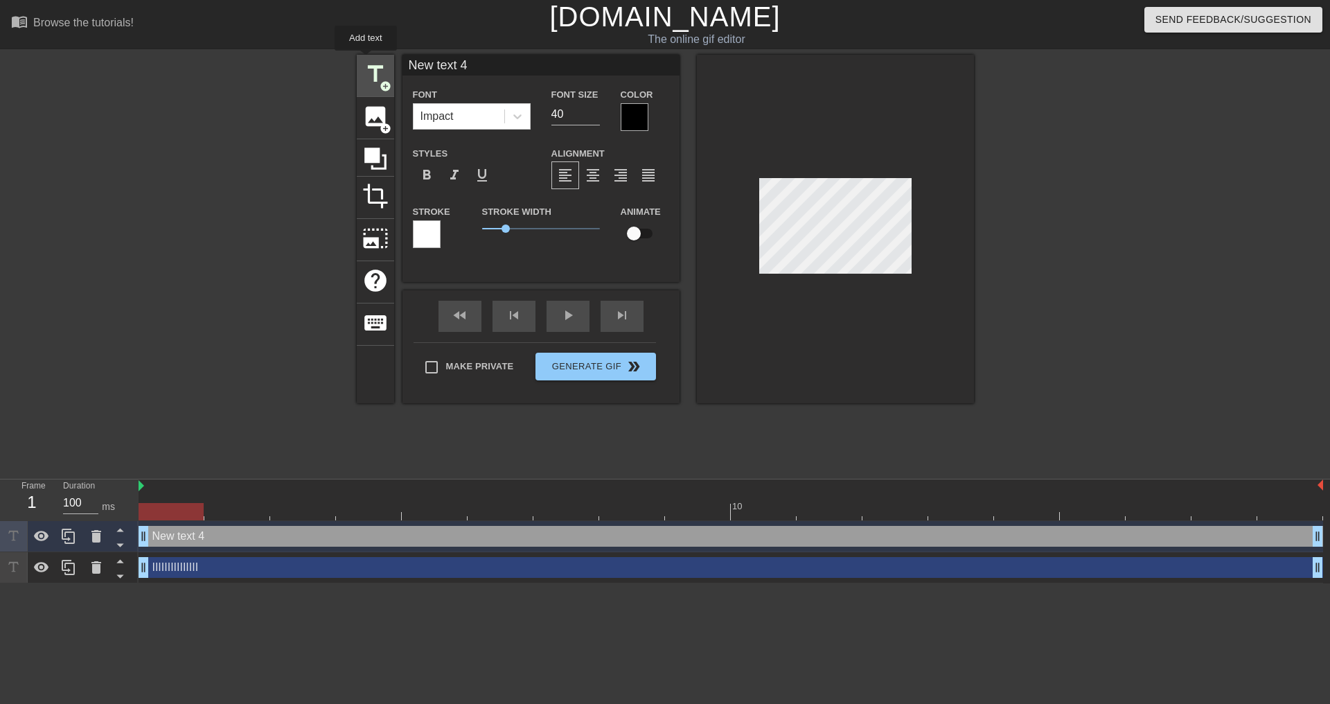
drag, startPoint x: 474, startPoint y: 69, endPoint x: 366, endPoint y: 60, distance: 108.4
click at [366, 60] on div "title add_circle image add_circle crop photo_size_select_large help keyboard Ne…" at bounding box center [665, 229] width 617 height 348
type input "DCSA AGENT"
click at [915, 218] on div at bounding box center [835, 229] width 277 height 348
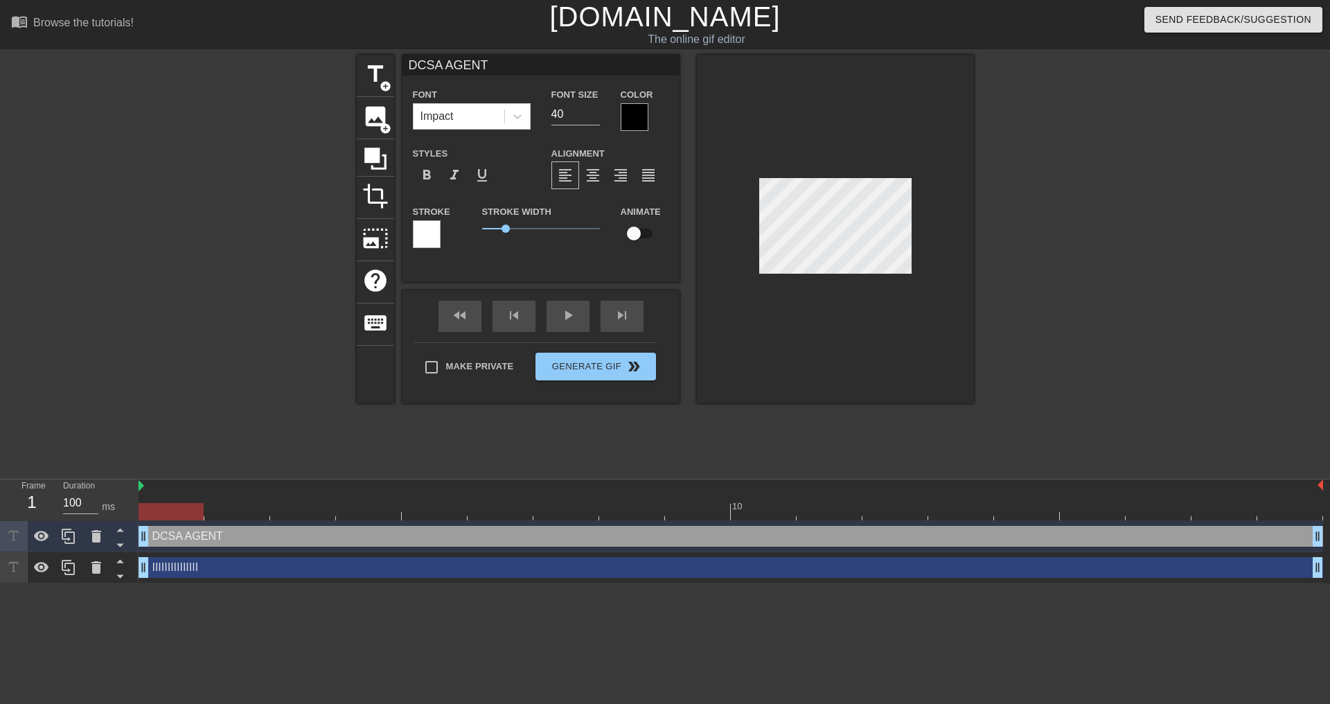
click at [627, 111] on div at bounding box center [635, 117] width 28 height 28
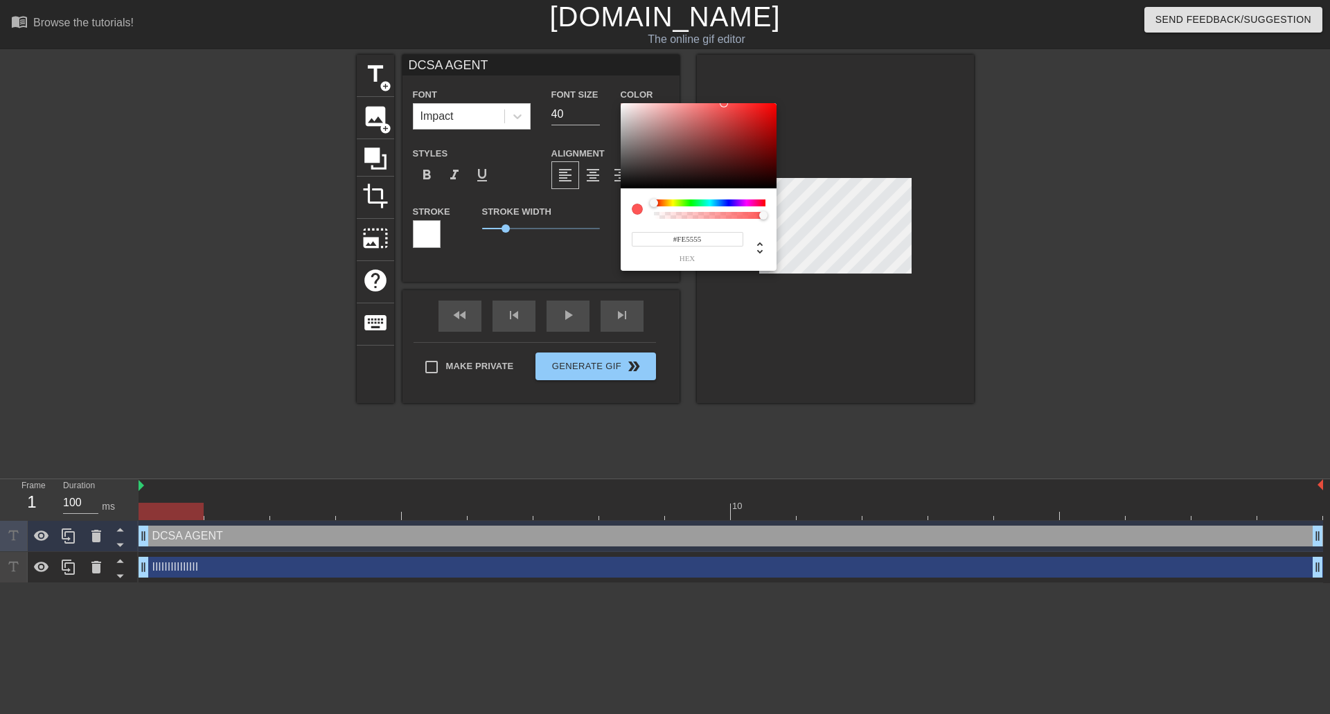
type input "#FFFFFF"
drag, startPoint x: 635, startPoint y: 114, endPoint x: 628, endPoint y: 112, distance: 7.2
click at [612, 97] on div "#FFFFFF hex" at bounding box center [665, 357] width 1330 height 714
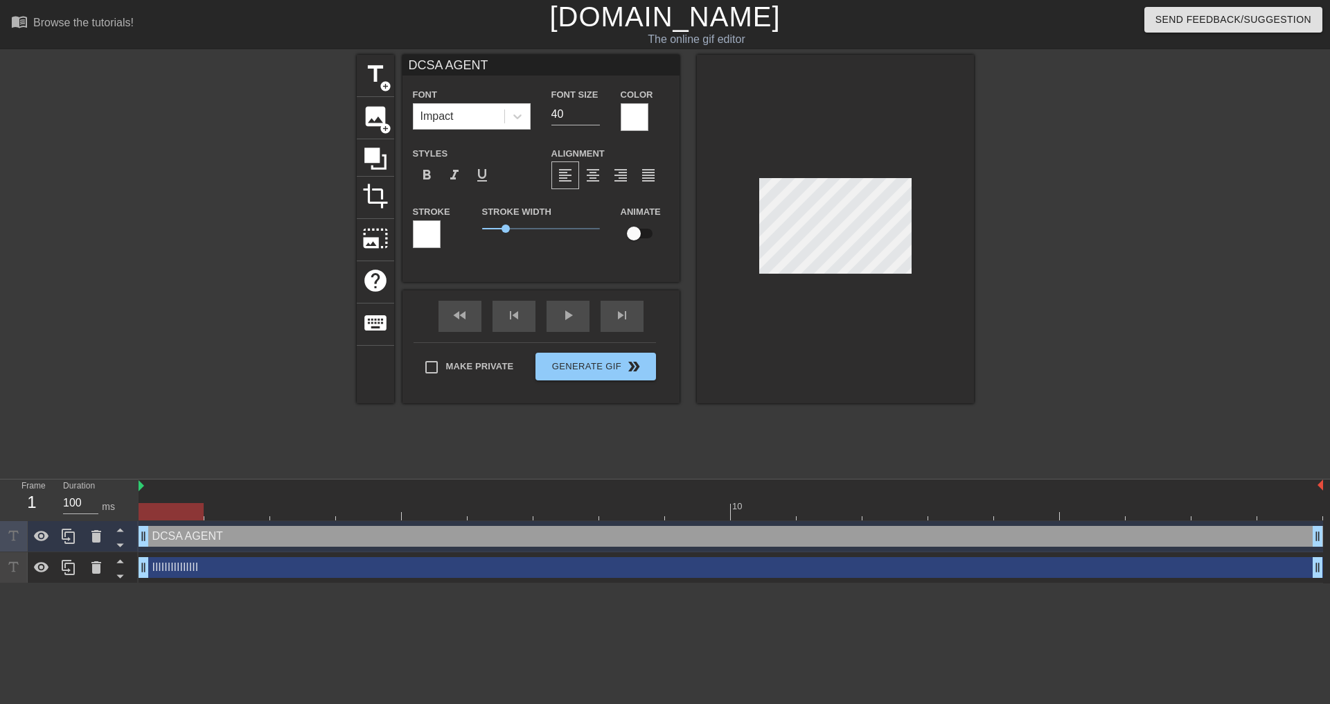
click at [435, 238] on div at bounding box center [427, 234] width 28 height 28
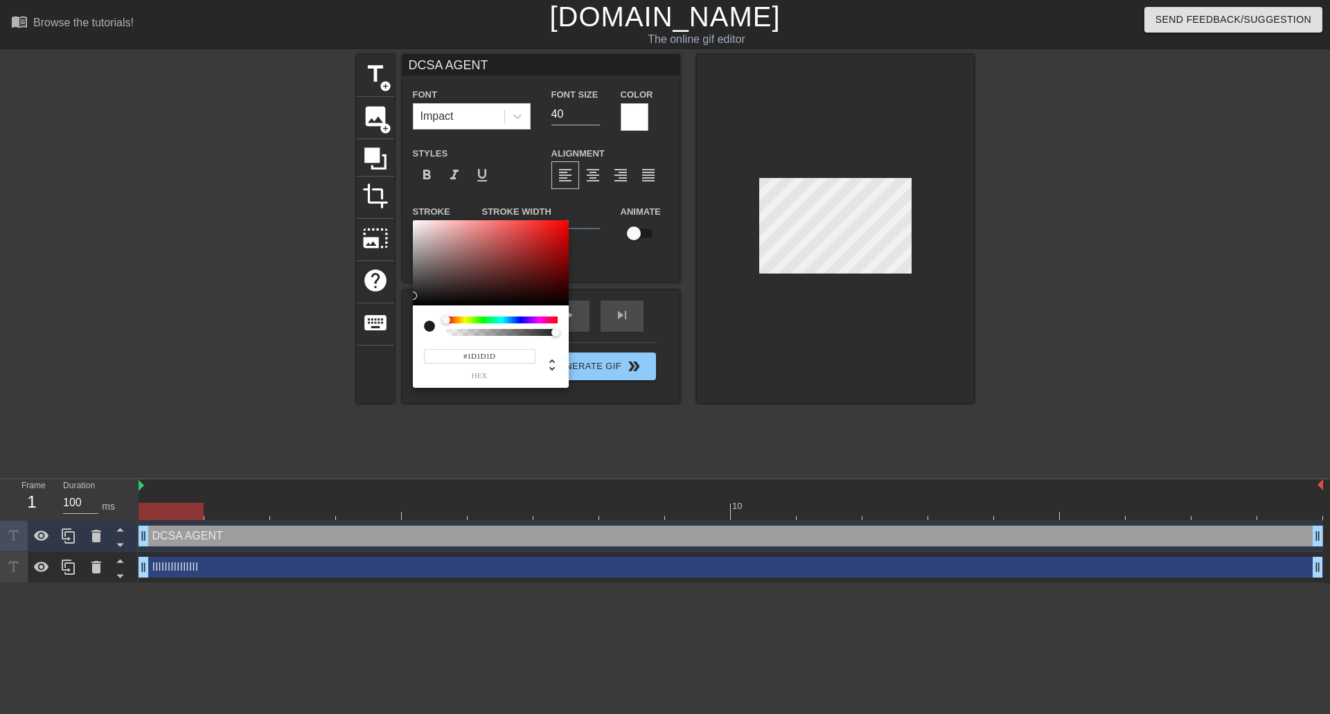
type input "#000000"
drag, startPoint x: 452, startPoint y: 256, endPoint x: 393, endPoint y: 317, distance: 84.7
click at [390, 317] on div "#000000 hex" at bounding box center [665, 357] width 1330 height 714
